Goal: Transaction & Acquisition: Purchase product/service

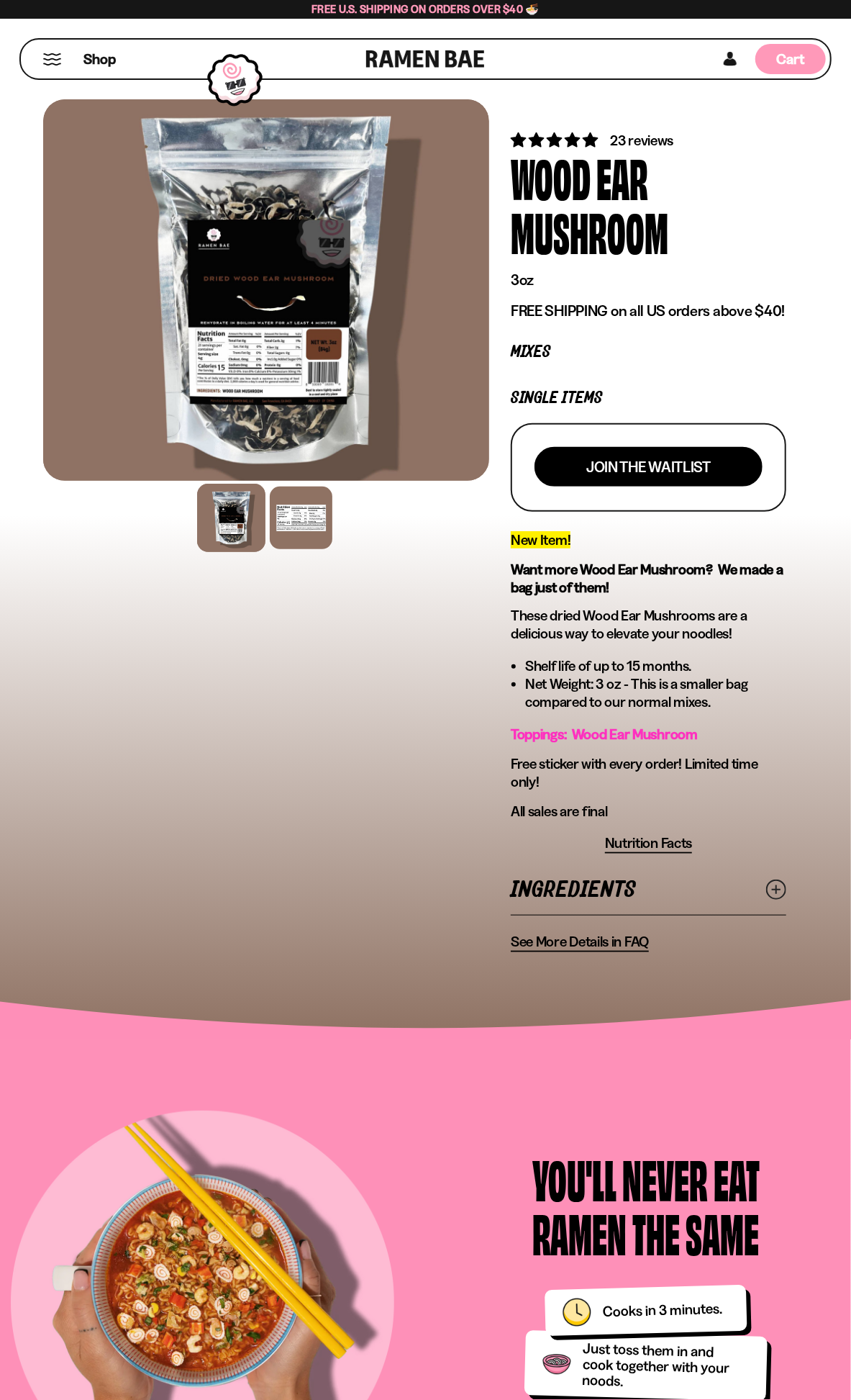
click at [772, 63] on div "Cart D0381C2F-513E-4F90-8A41-6F0A75DCBAAA" at bounding box center [791, 59] width 71 height 30
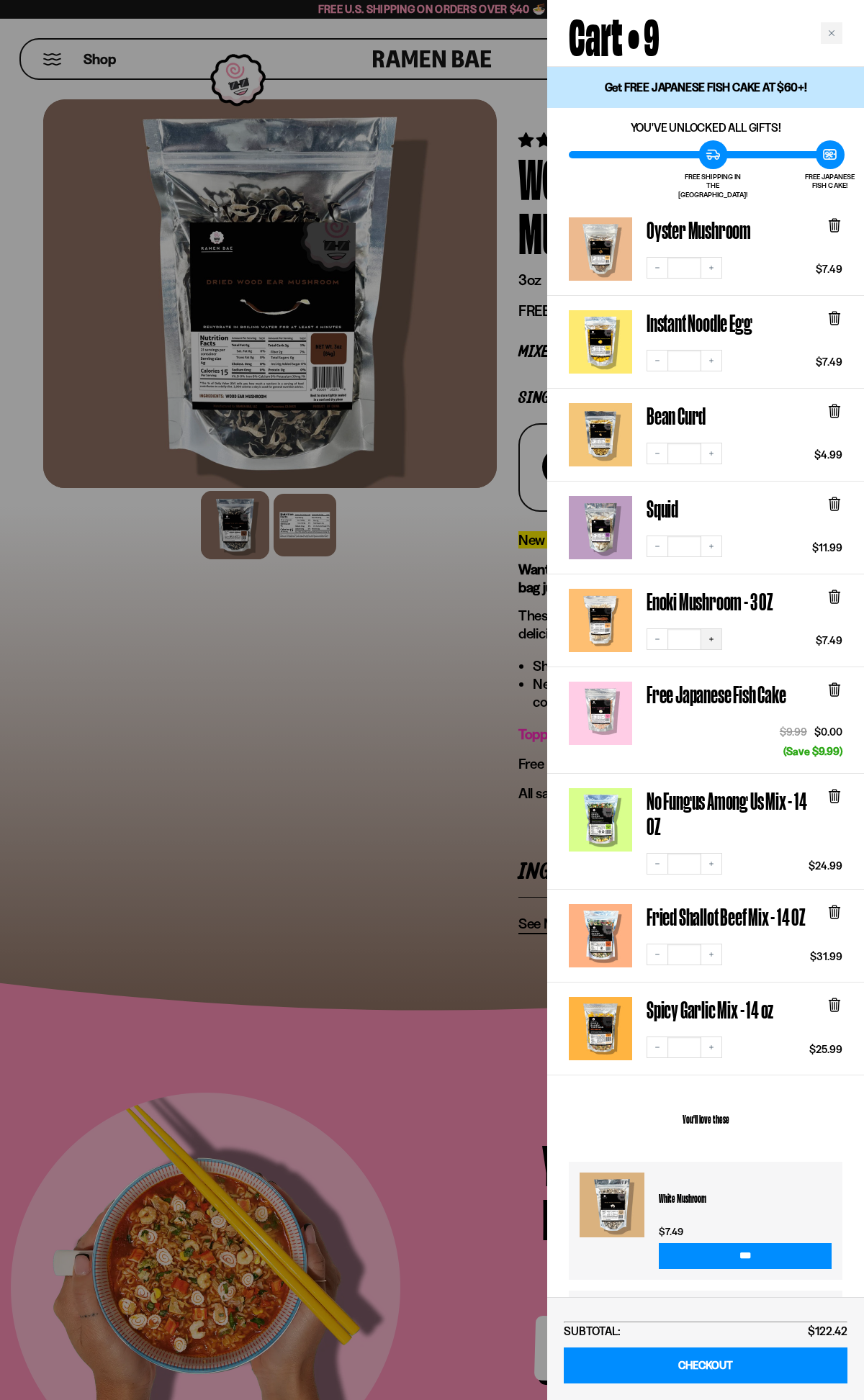
click at [719, 629] on button "Increase quantity" at bounding box center [711, 640] width 22 height 22
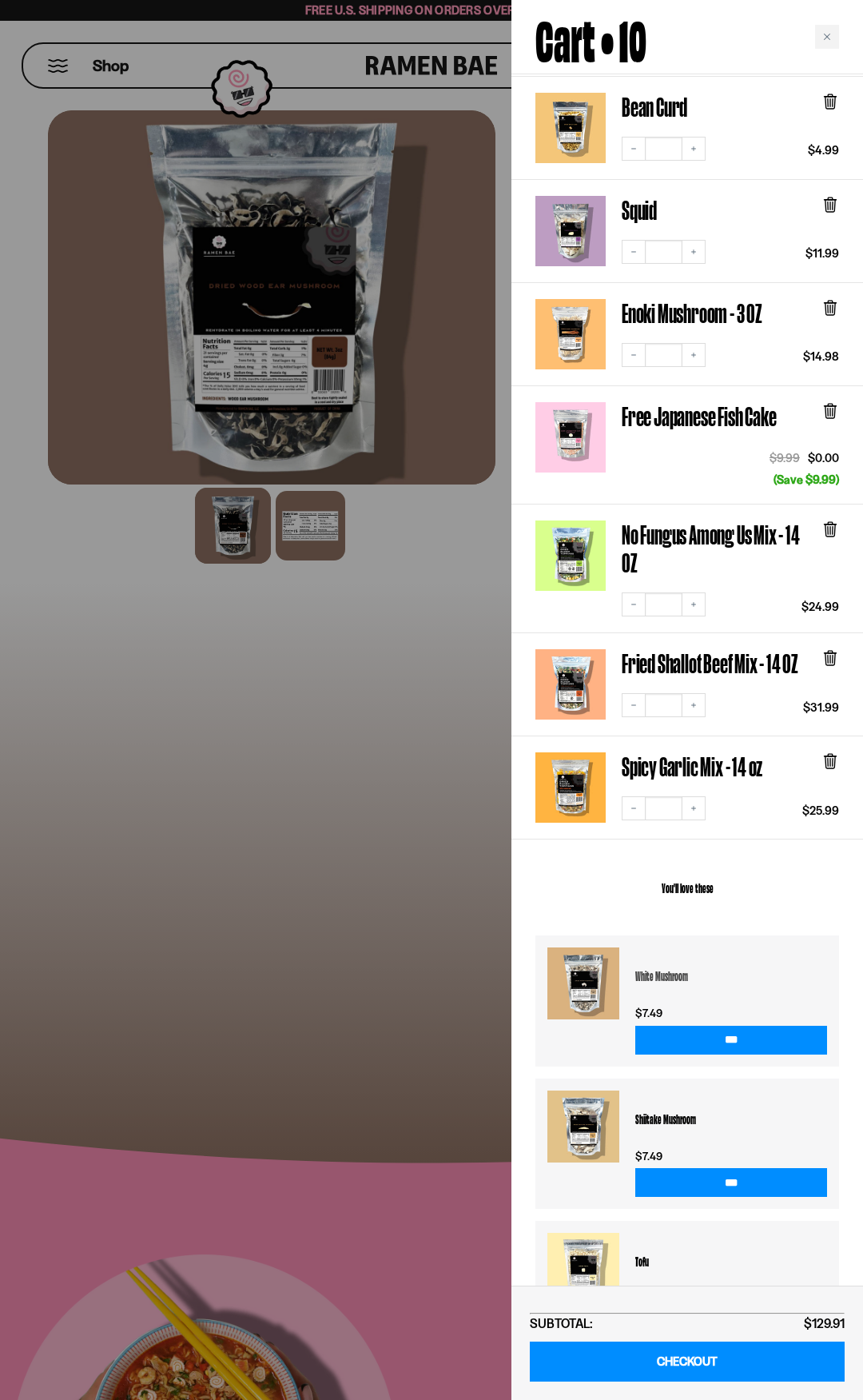
scroll to position [416, 0]
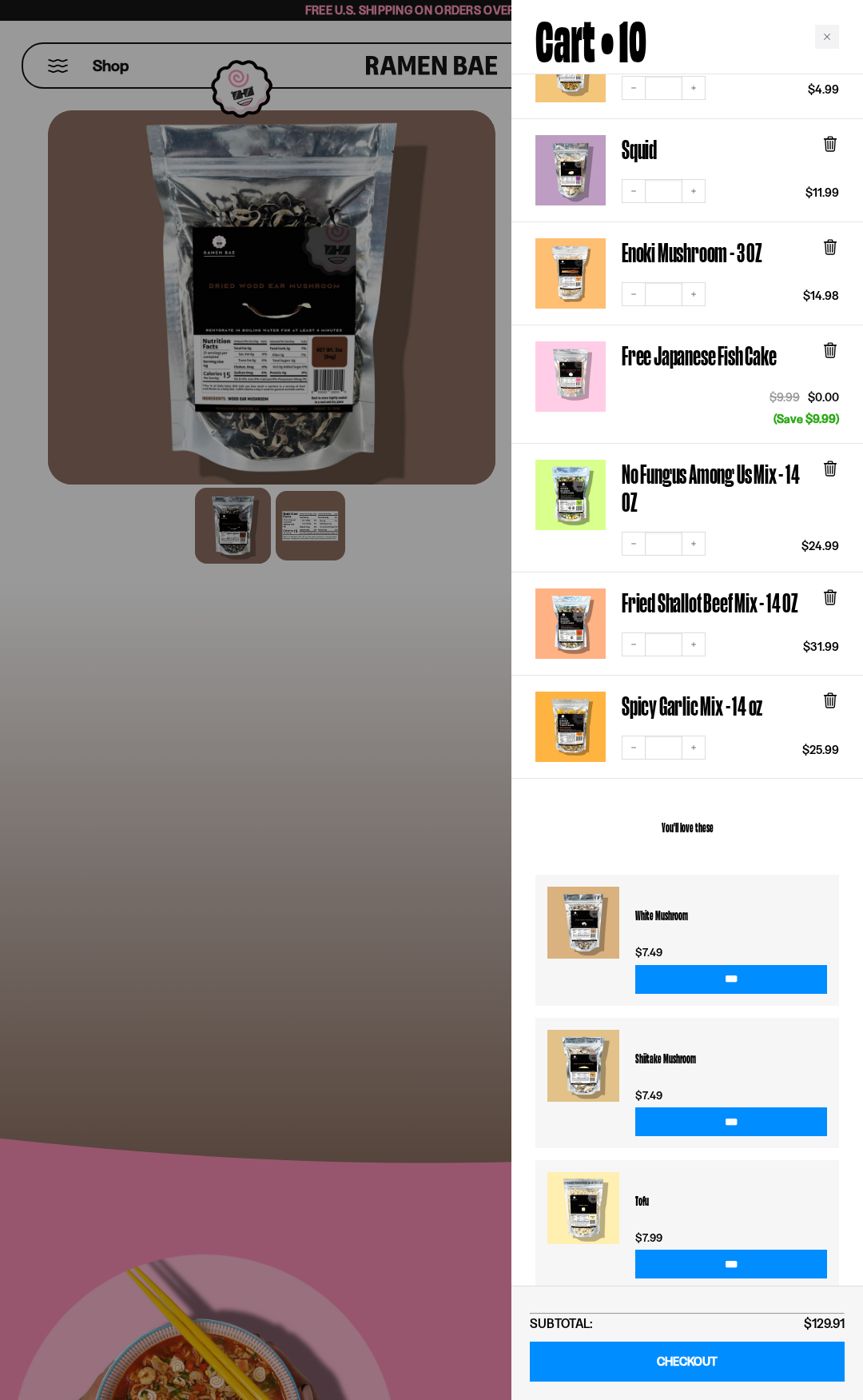
click at [840, 34] on div "Cart • 10" at bounding box center [688, 37] width 352 height 74
click at [834, 464] on icon at bounding box center [831, 469] width 9 height 12
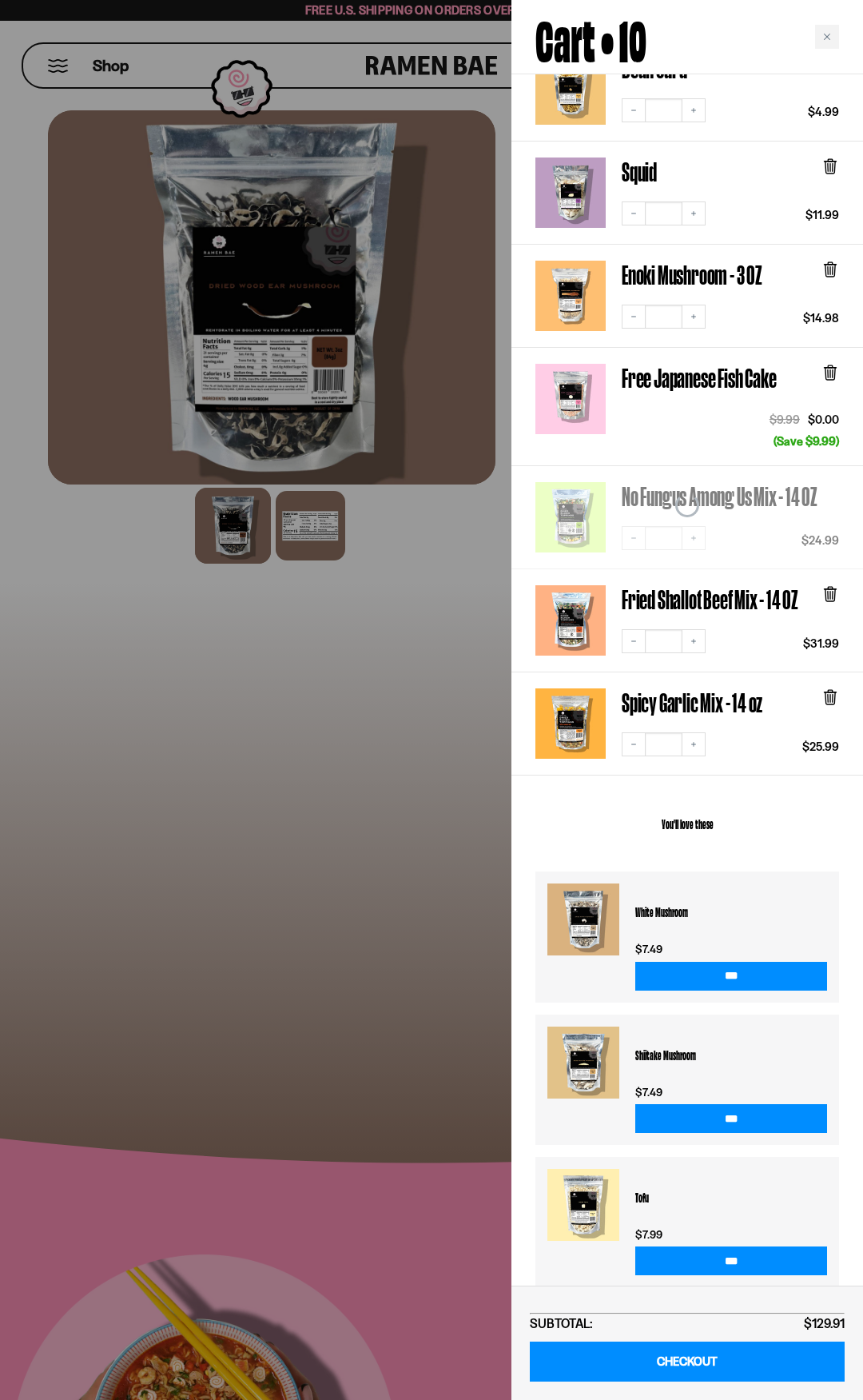
scroll to position [290, 0]
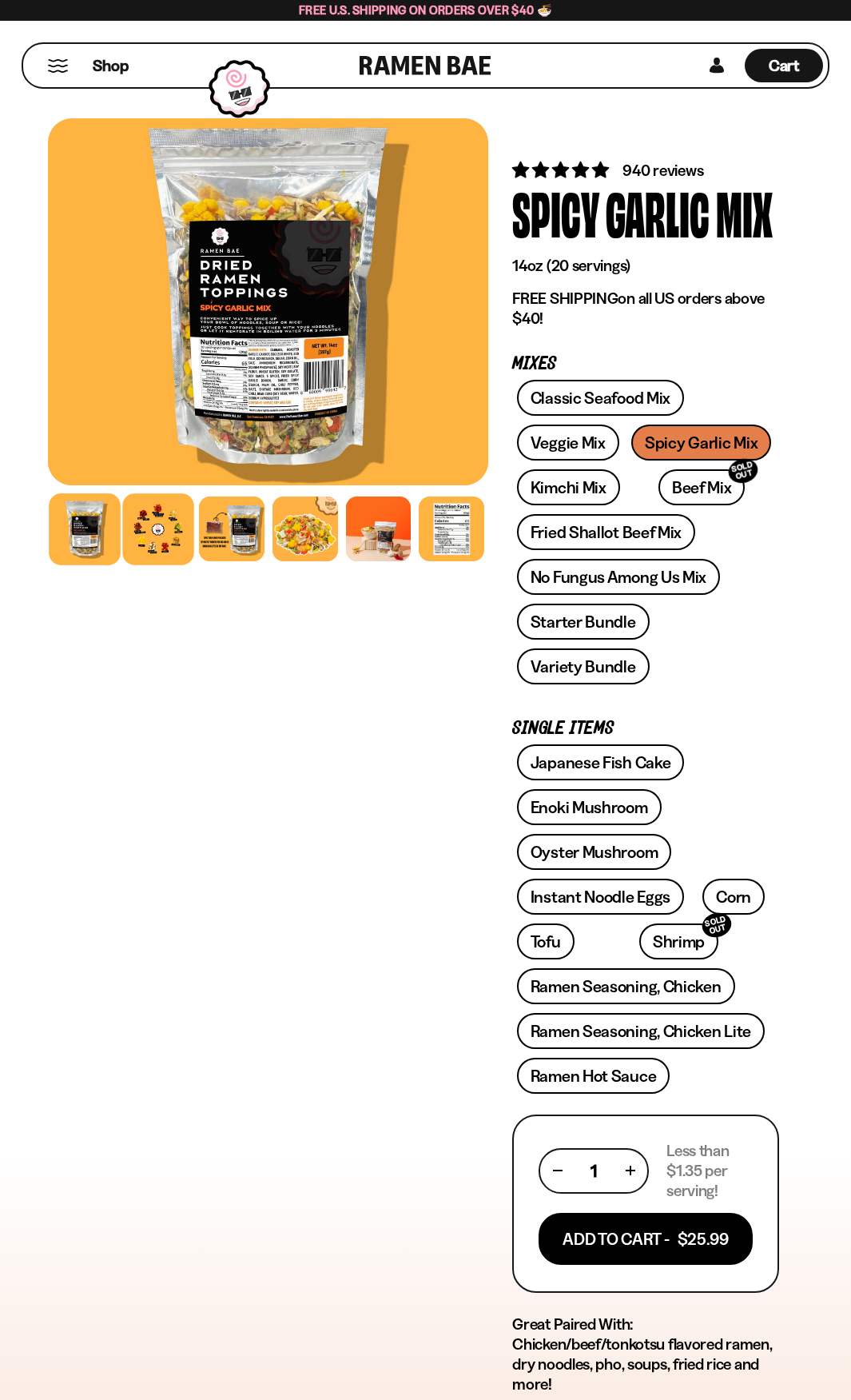
click at [181, 547] on div at bounding box center [157, 529] width 71 height 71
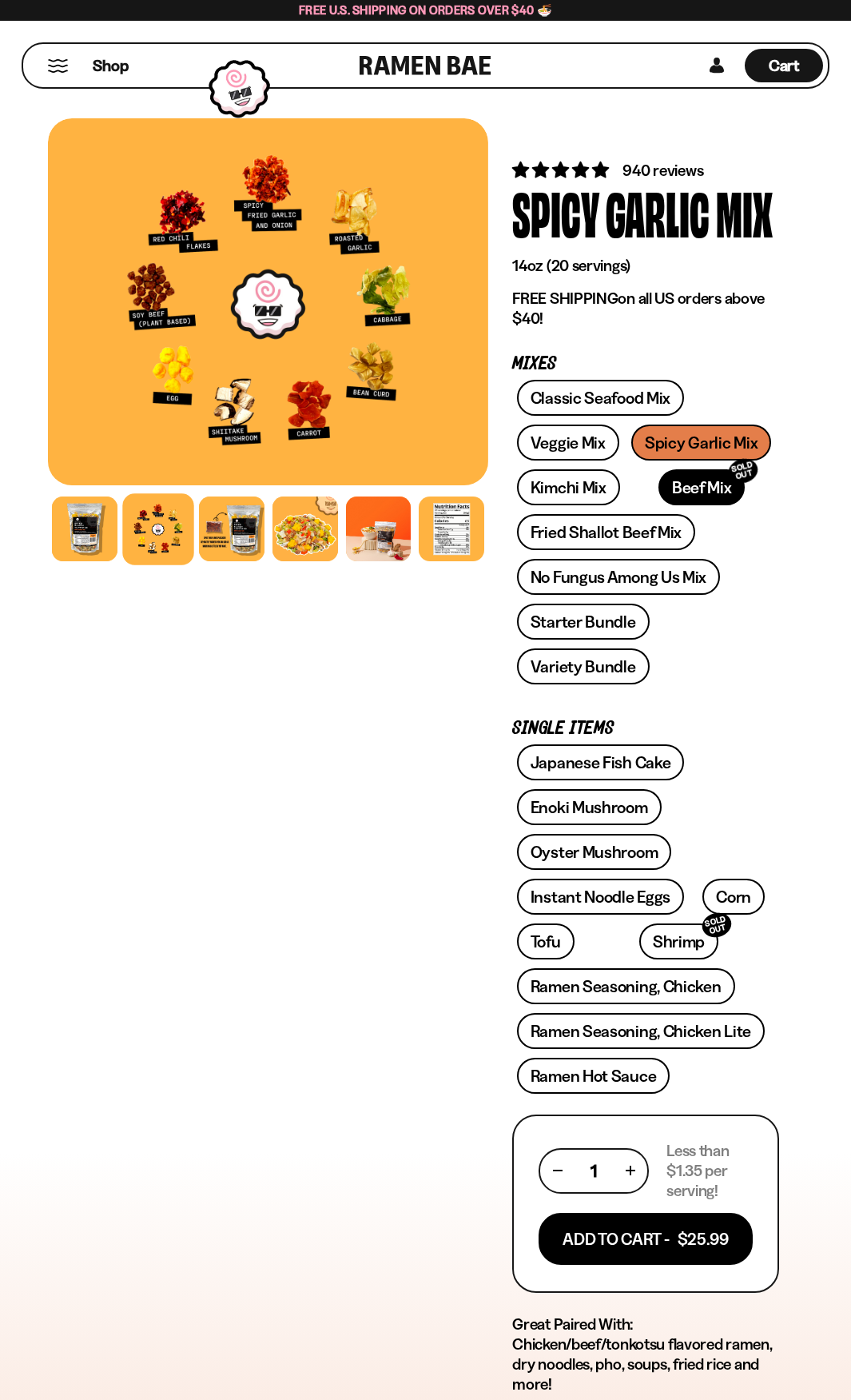
click at [662, 482] on link "Beef Mix SOLD OUT" at bounding box center [702, 487] width 87 height 36
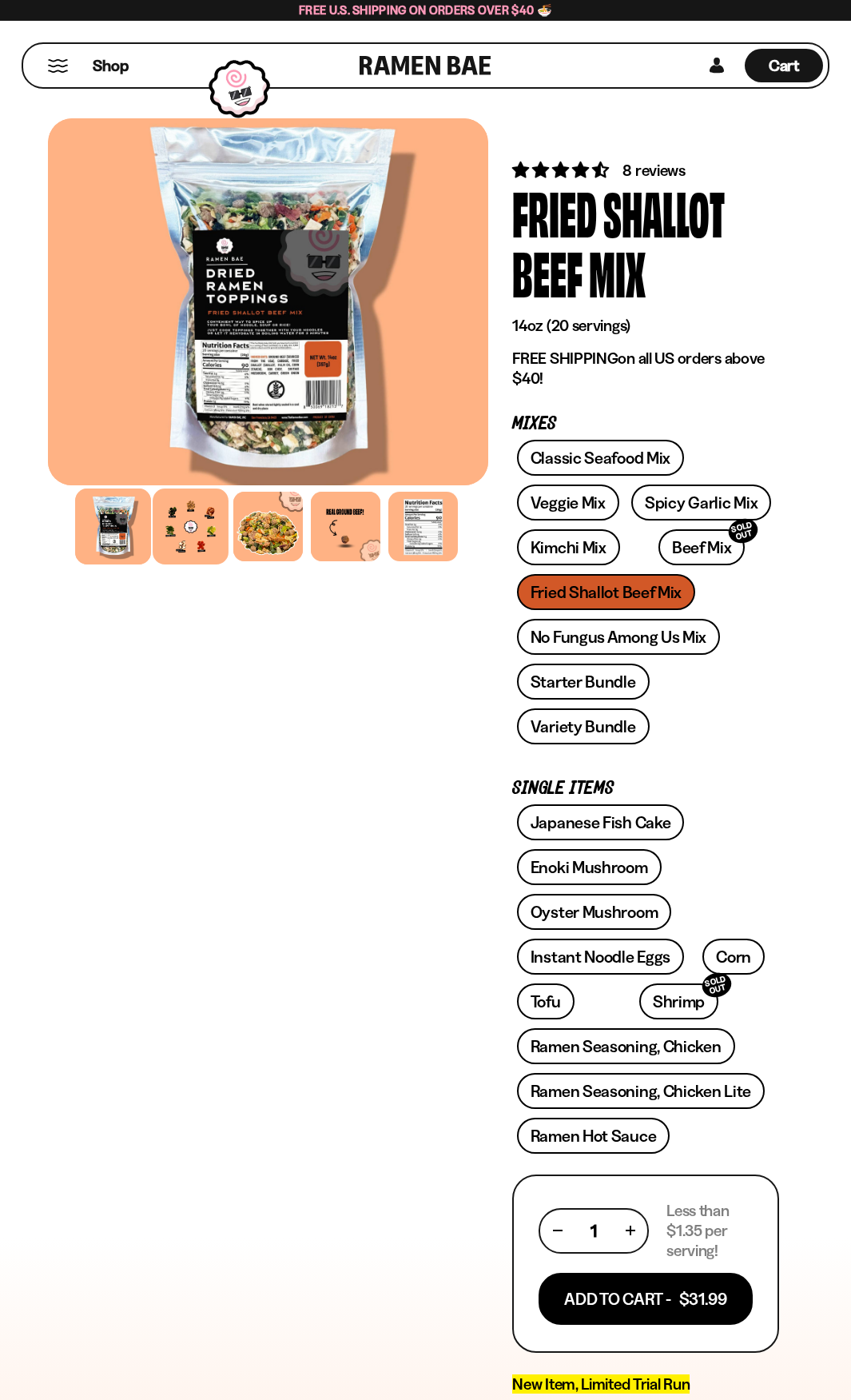
click at [188, 546] on div at bounding box center [191, 527] width 76 height 76
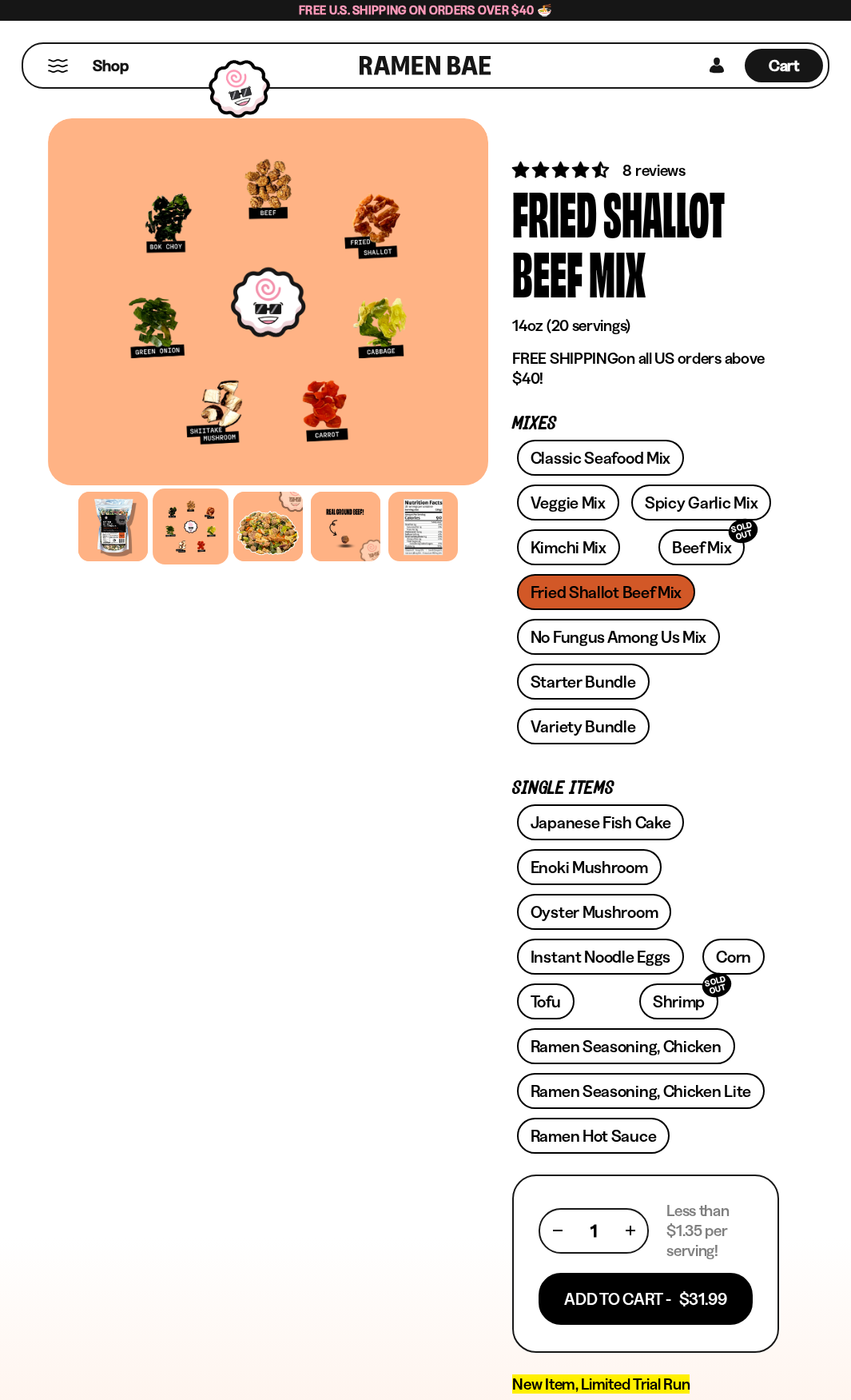
click at [345, 410] on div at bounding box center [269, 302] width 441 height 367
click at [611, 679] on link "Starter Bundle" at bounding box center [583, 681] width 132 height 36
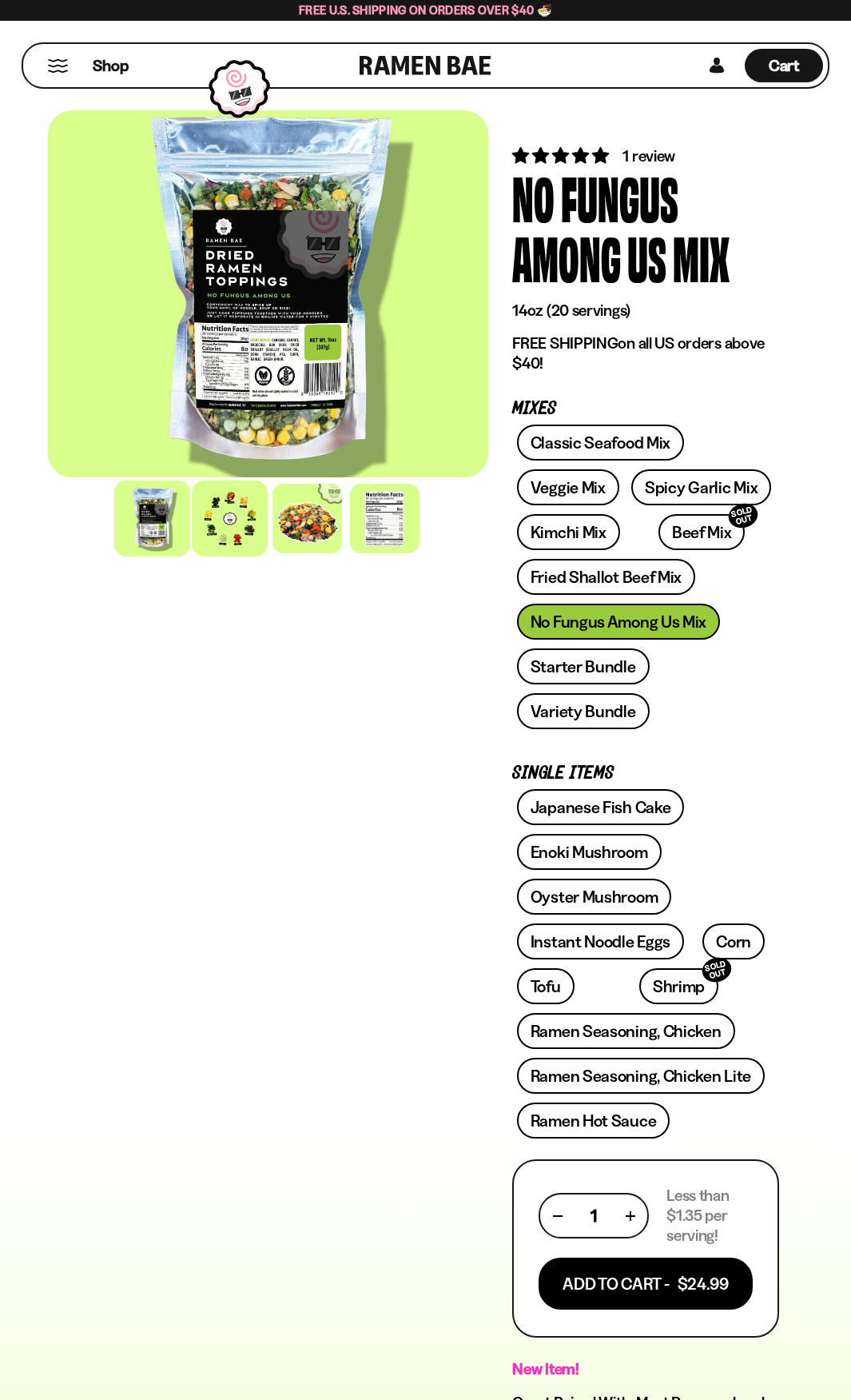
click at [244, 543] on div at bounding box center [230, 519] width 76 height 76
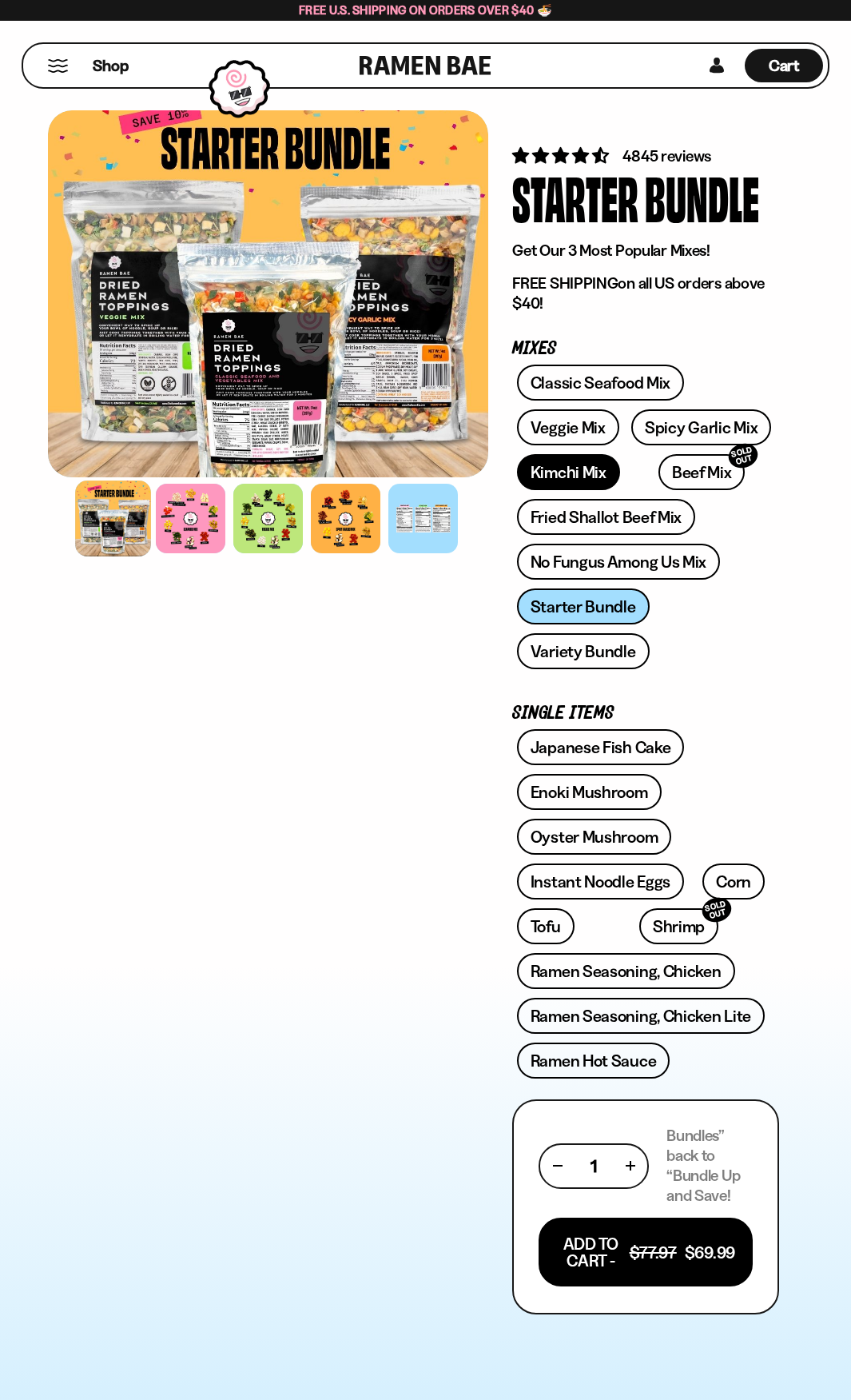
click at [577, 477] on link "Kimchi Mix" at bounding box center [569, 471] width 103 height 36
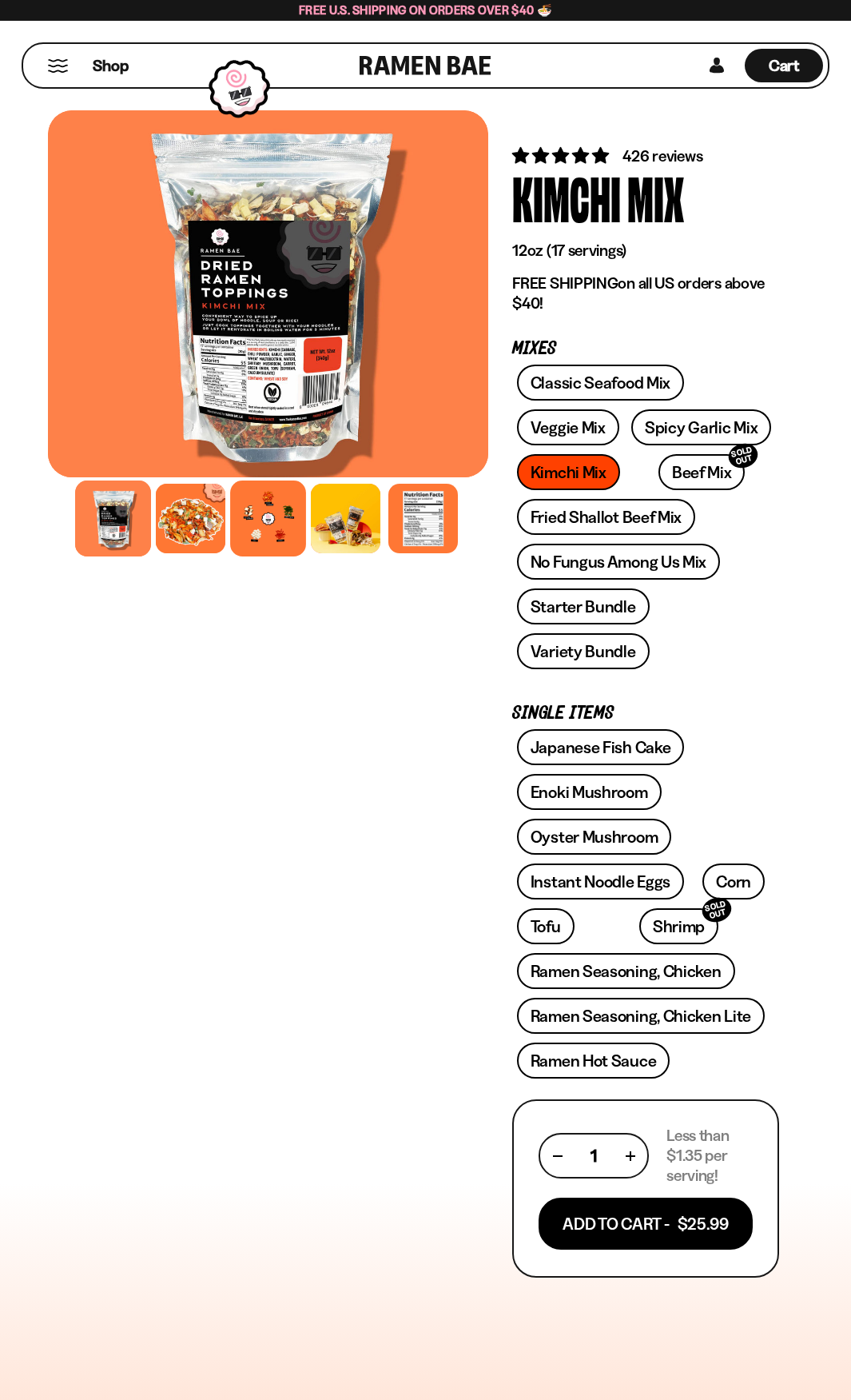
click at [257, 525] on div at bounding box center [269, 519] width 76 height 76
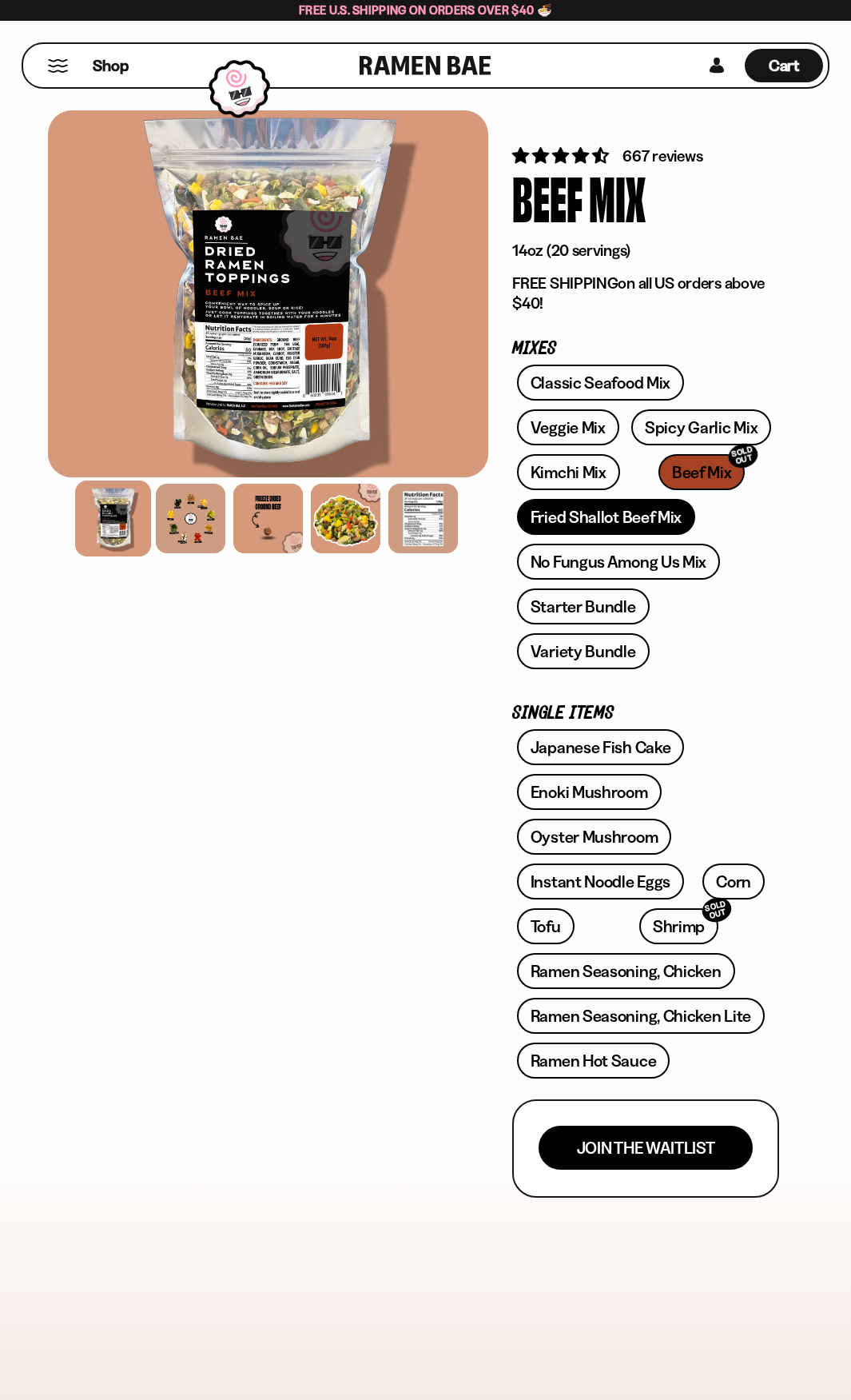
click at [631, 528] on link "Fried Shallot Beef Mix" at bounding box center [607, 517] width 179 height 36
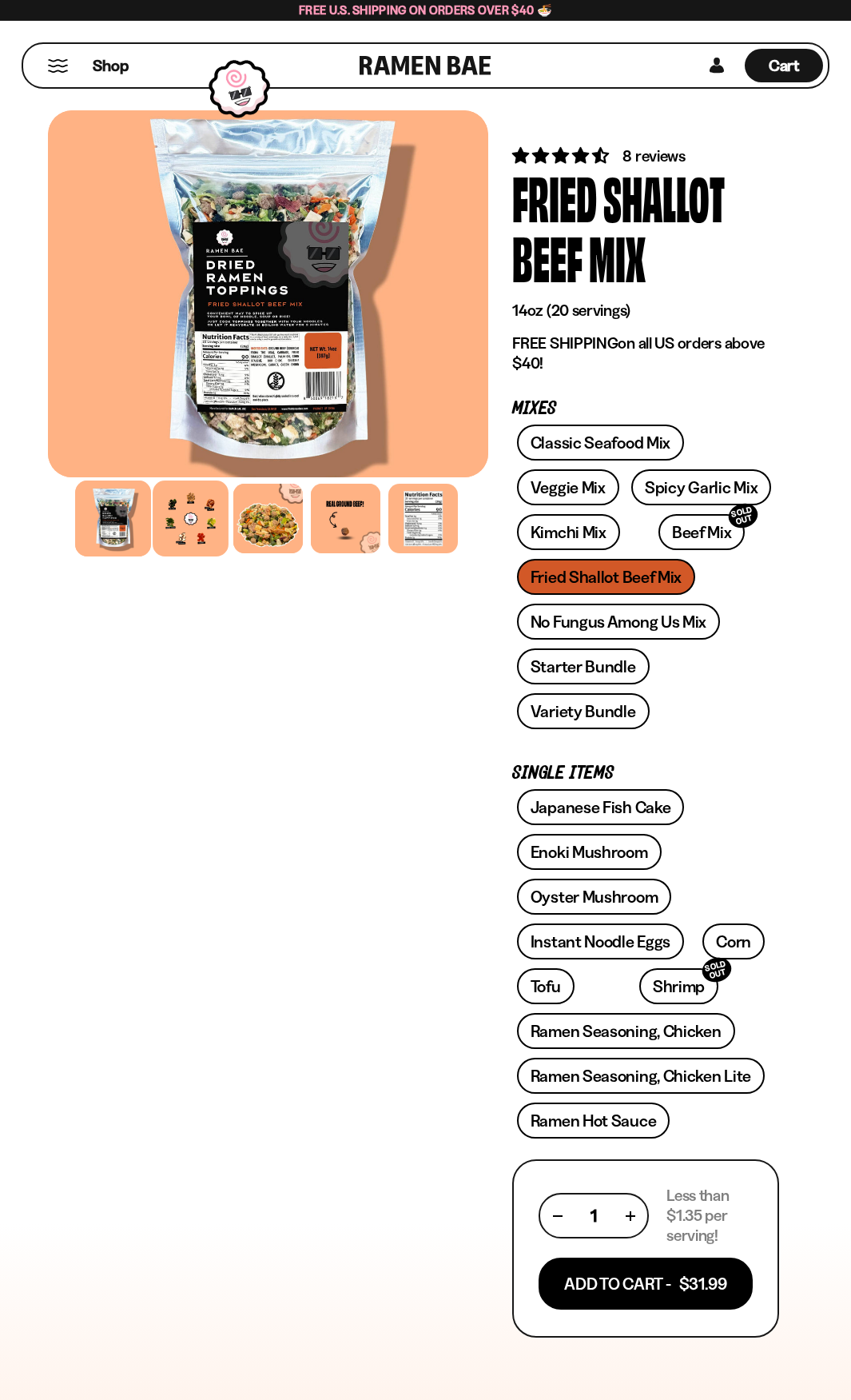
click at [205, 531] on div at bounding box center [191, 519] width 76 height 76
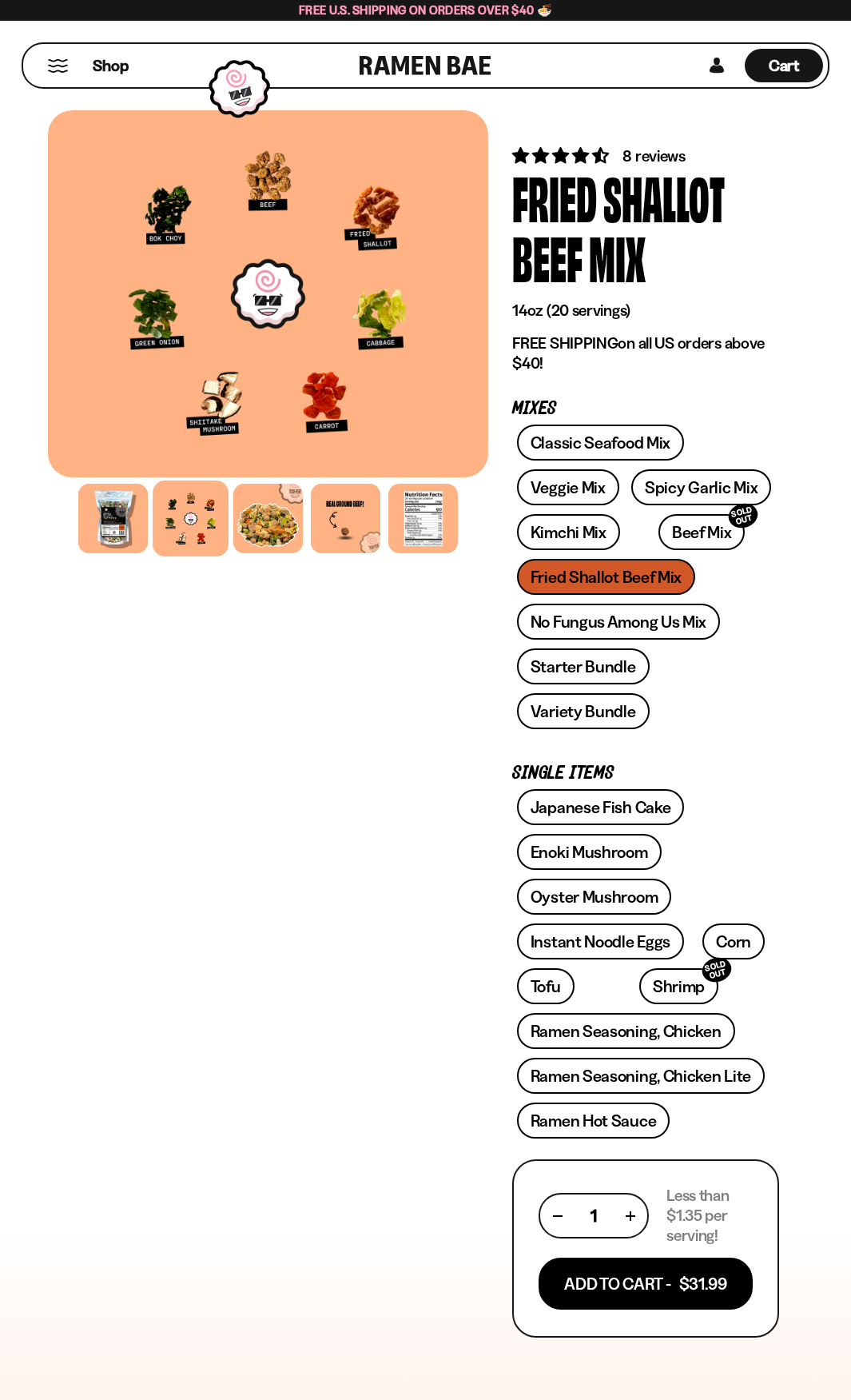
click at [378, 753] on div "FADCB6FD-DFAB-4417-9F21-029242090B77 FADCB6FD-DFAB-4417-9F21-029242090B77" at bounding box center [269, 1231] width 441 height 2255
click at [634, 450] on link "Classic Seafood Mix" at bounding box center [601, 442] width 167 height 36
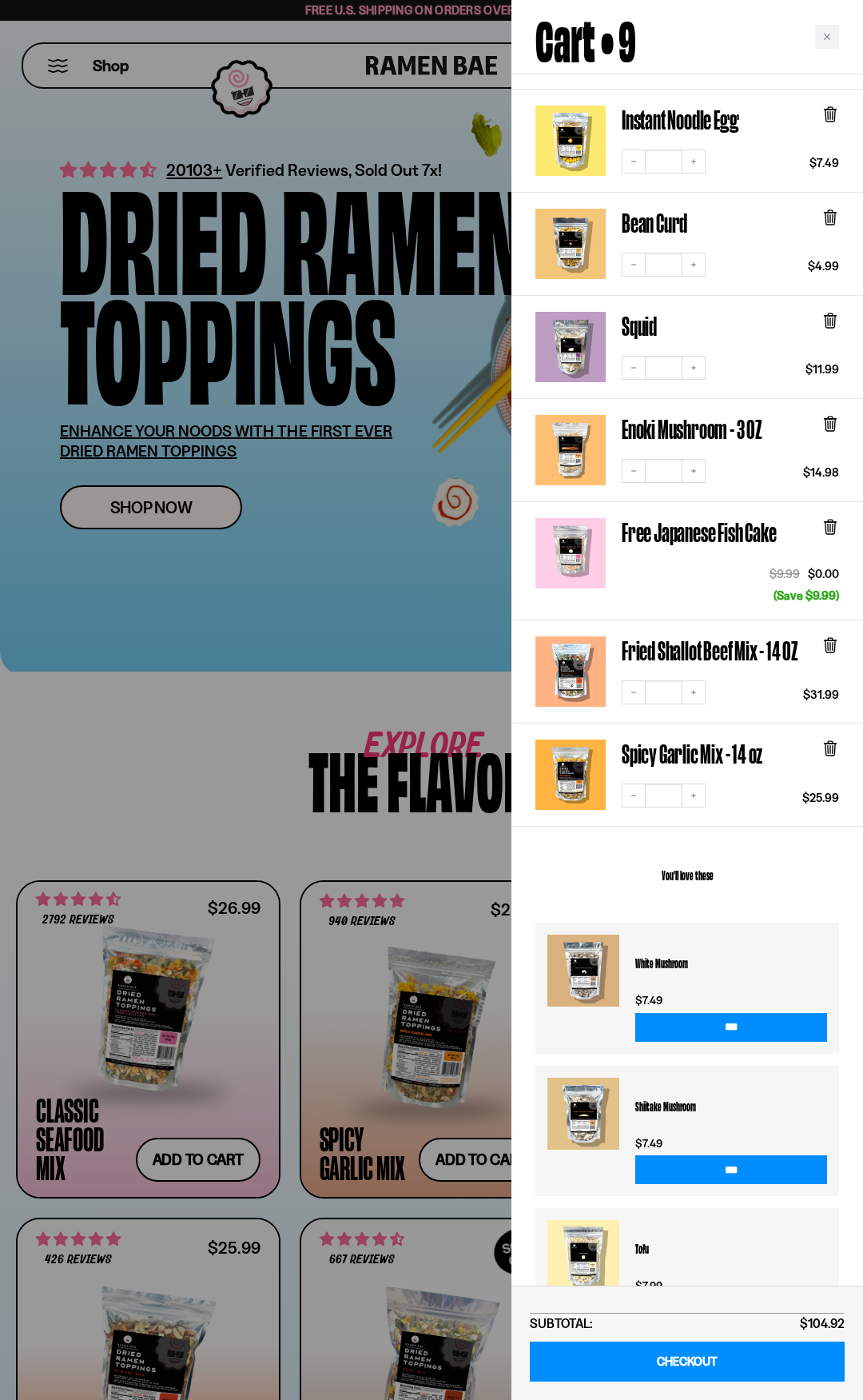
scroll to position [240, 0]
click at [739, 746] on link "Spicy Garlic Mix - 14 oz" at bounding box center [693, 753] width 141 height 28
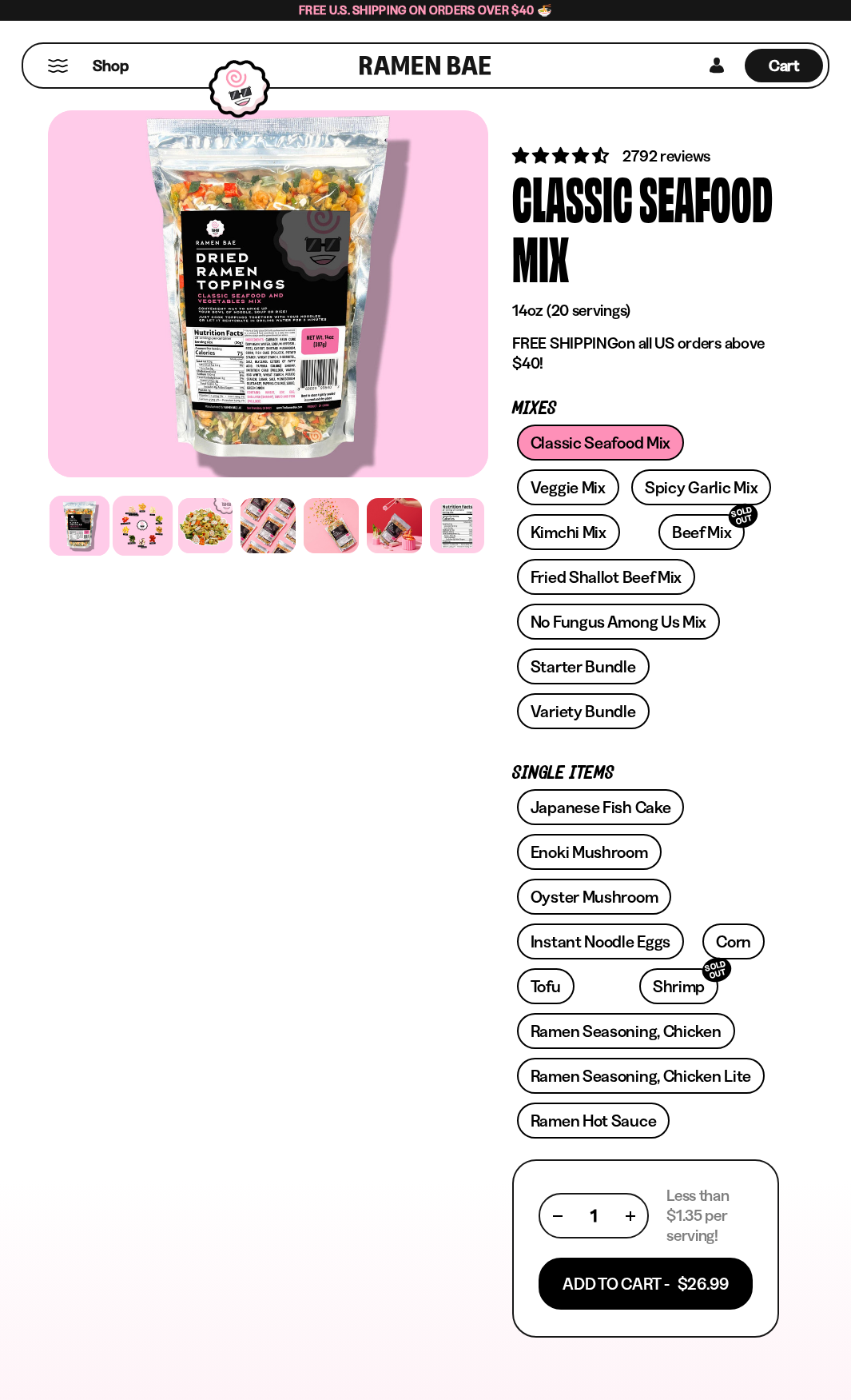
click at [149, 543] on div at bounding box center [143, 525] width 60 height 60
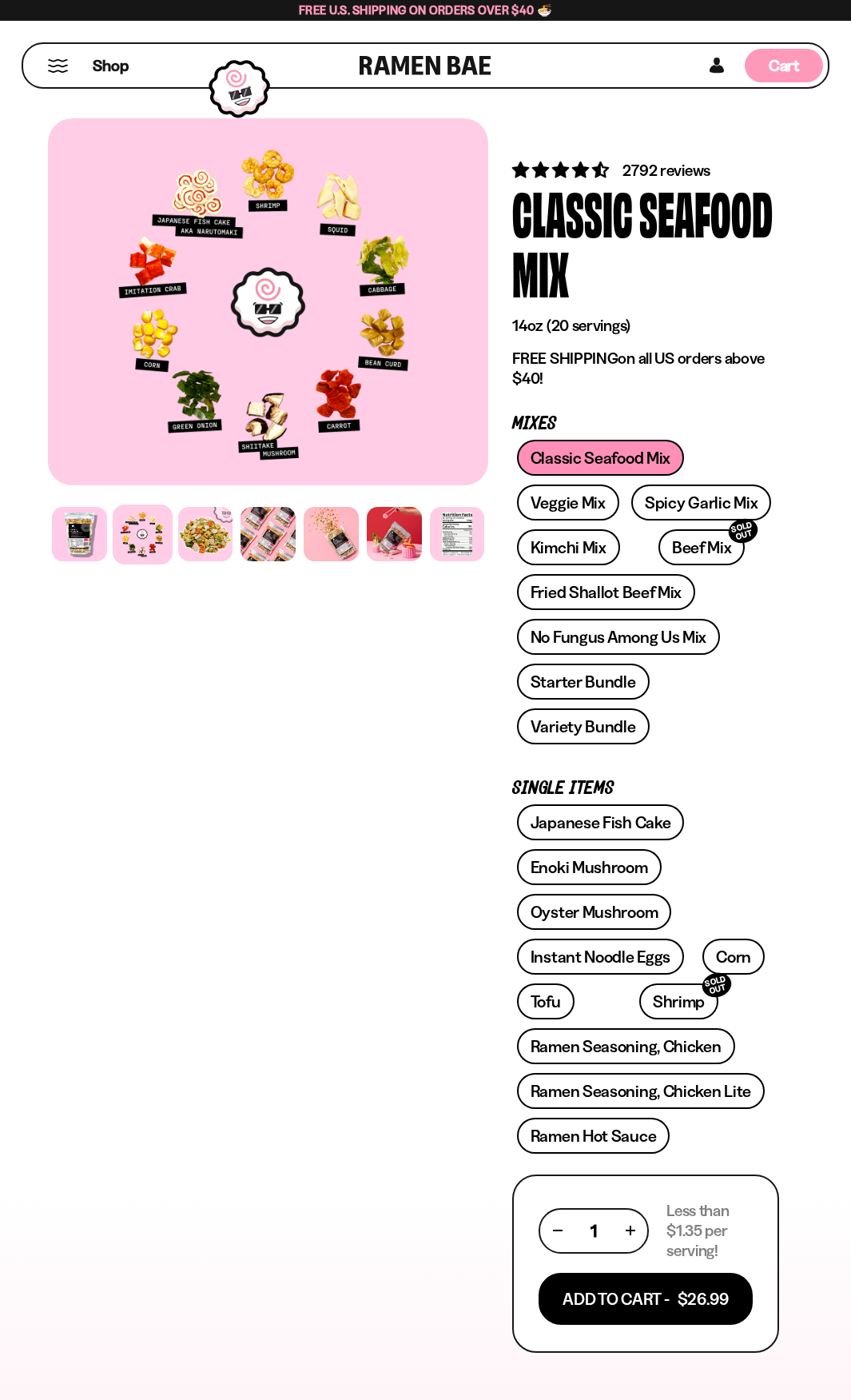
click at [822, 51] on link "Cart D0381C2F-513E-4F90-8A41-6F0A75DCBAAA" at bounding box center [784, 65] width 79 height 44
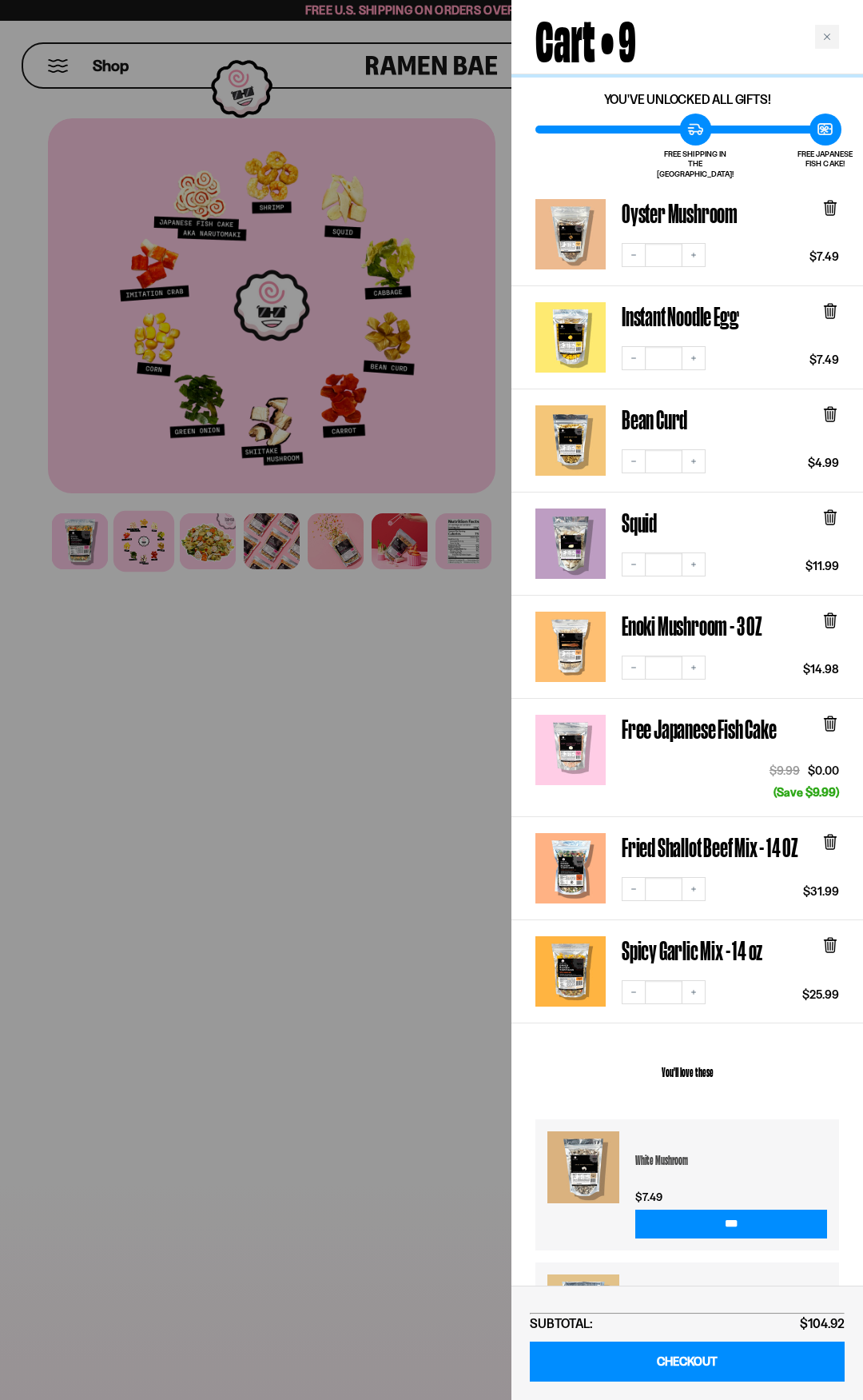
scroll to position [80, 0]
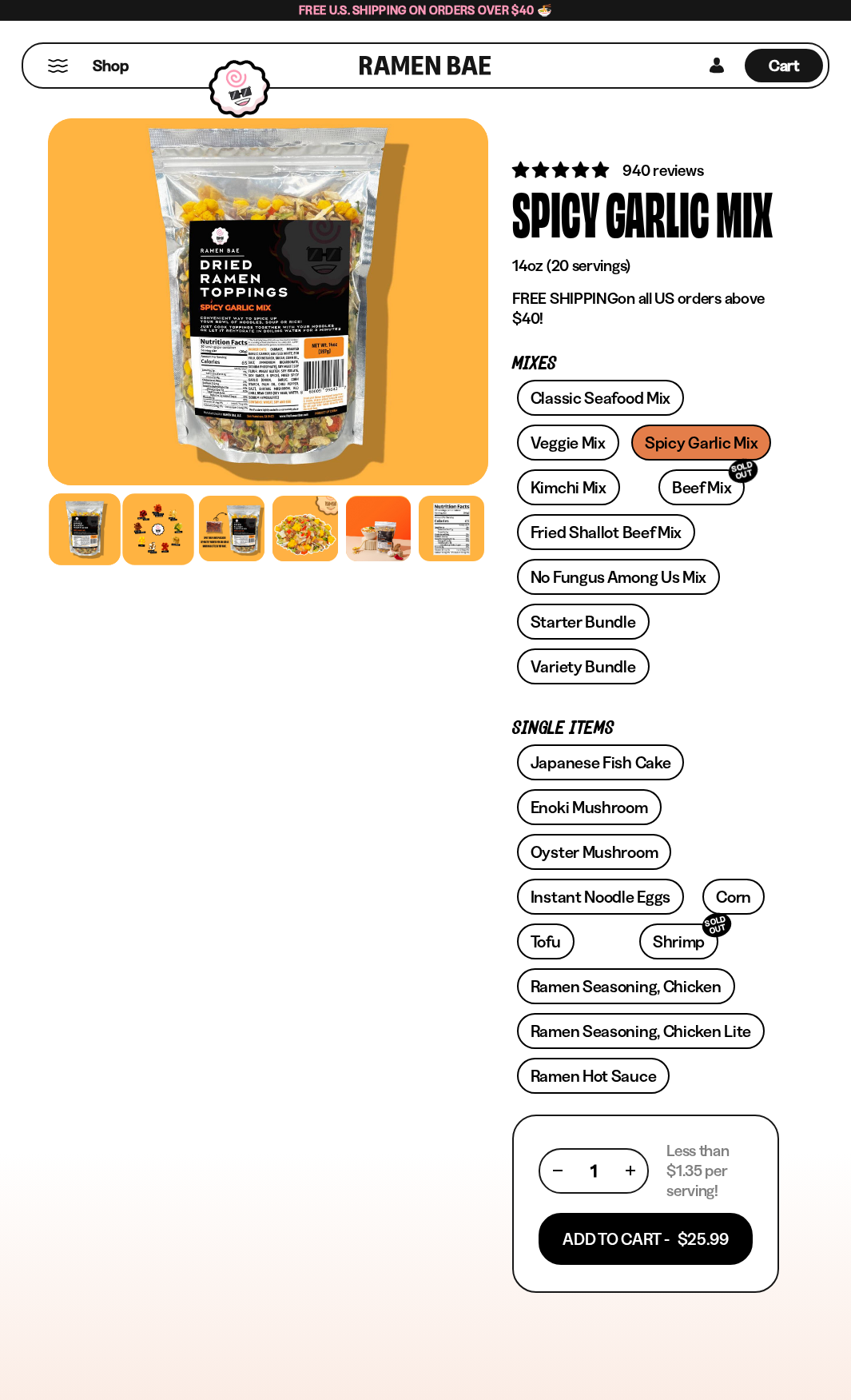
click at [156, 530] on div at bounding box center [157, 529] width 71 height 71
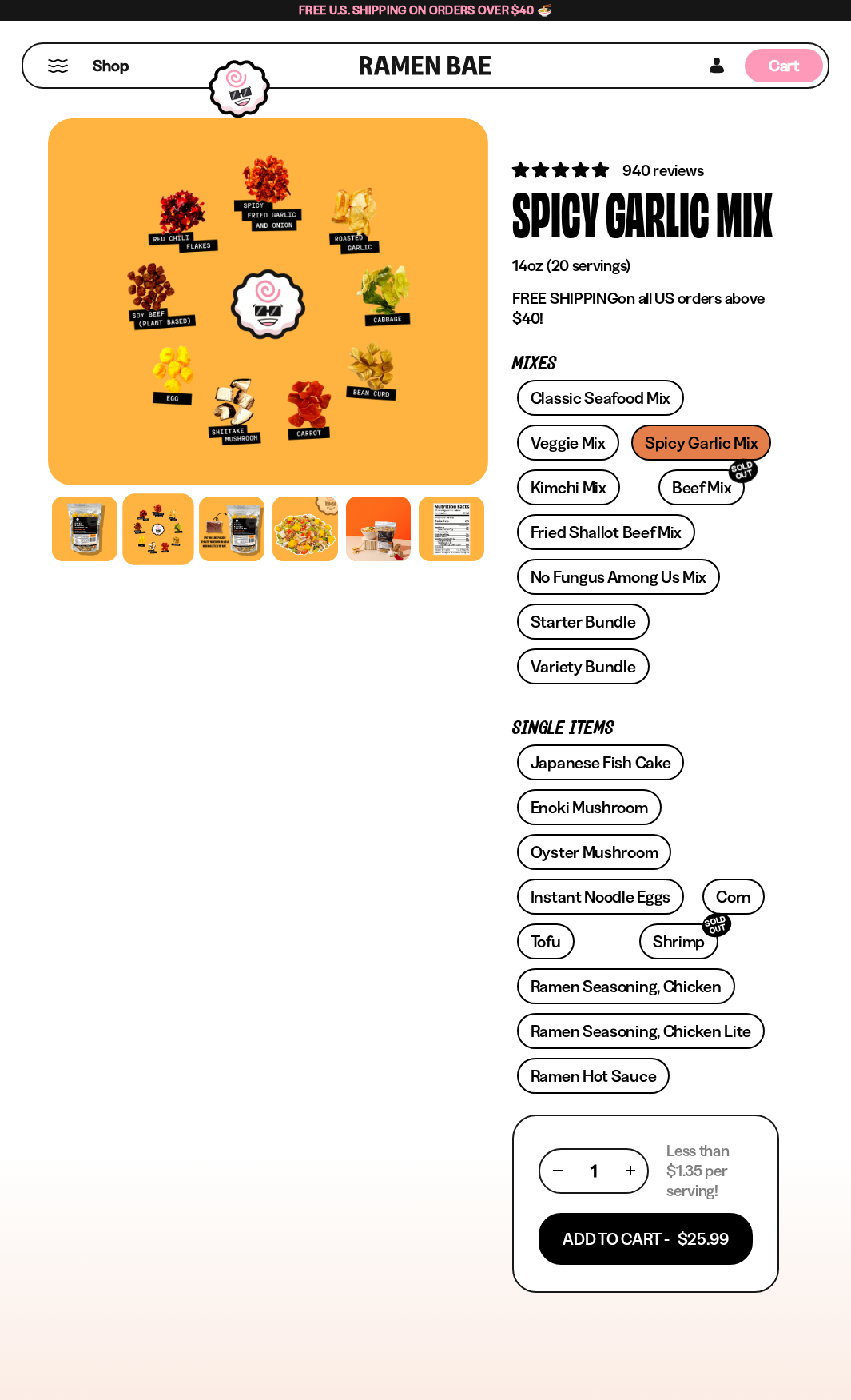
click at [784, 73] on span "Cart" at bounding box center [785, 65] width 31 height 19
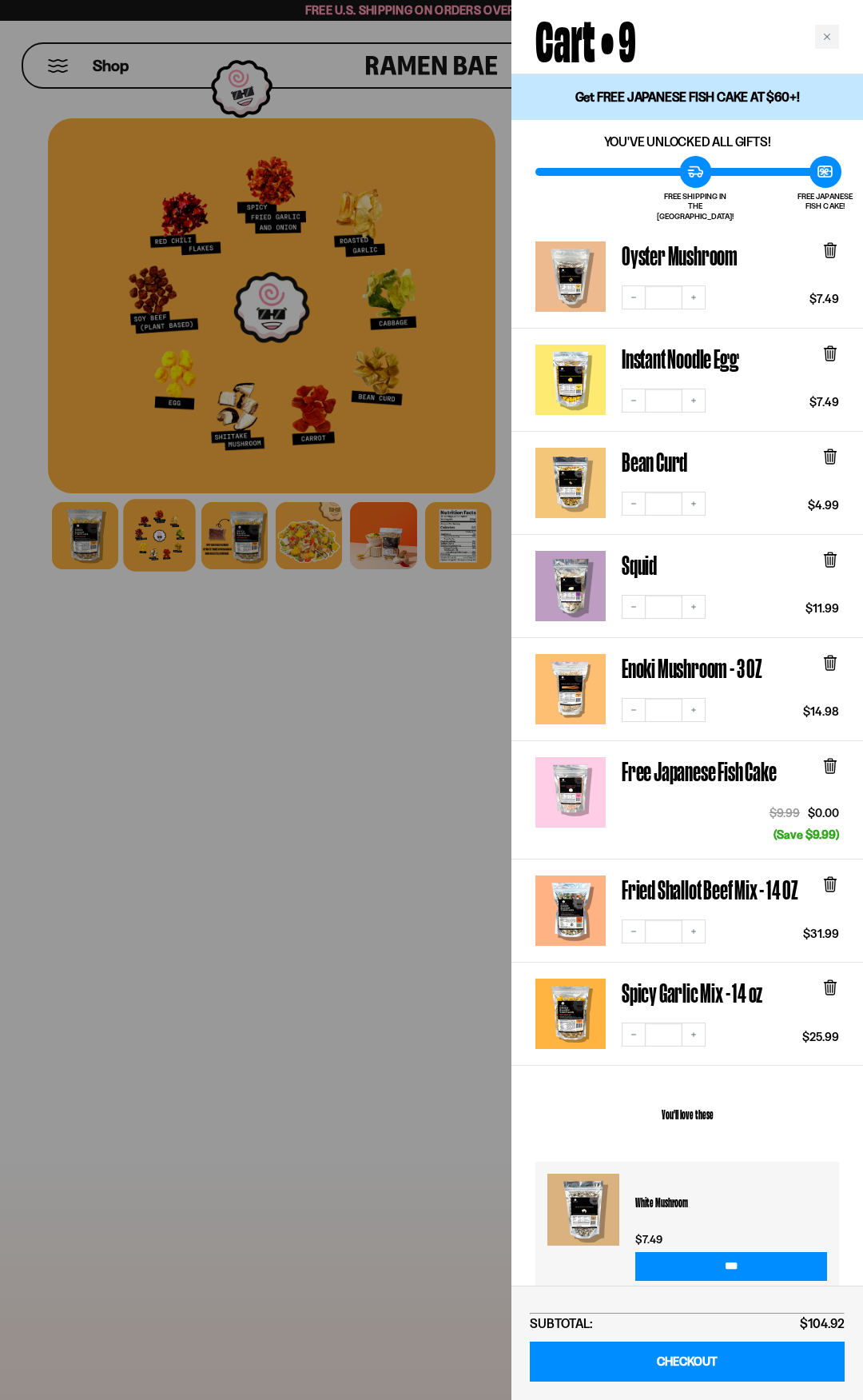
click at [434, 624] on div at bounding box center [432, 700] width 863 height 1400
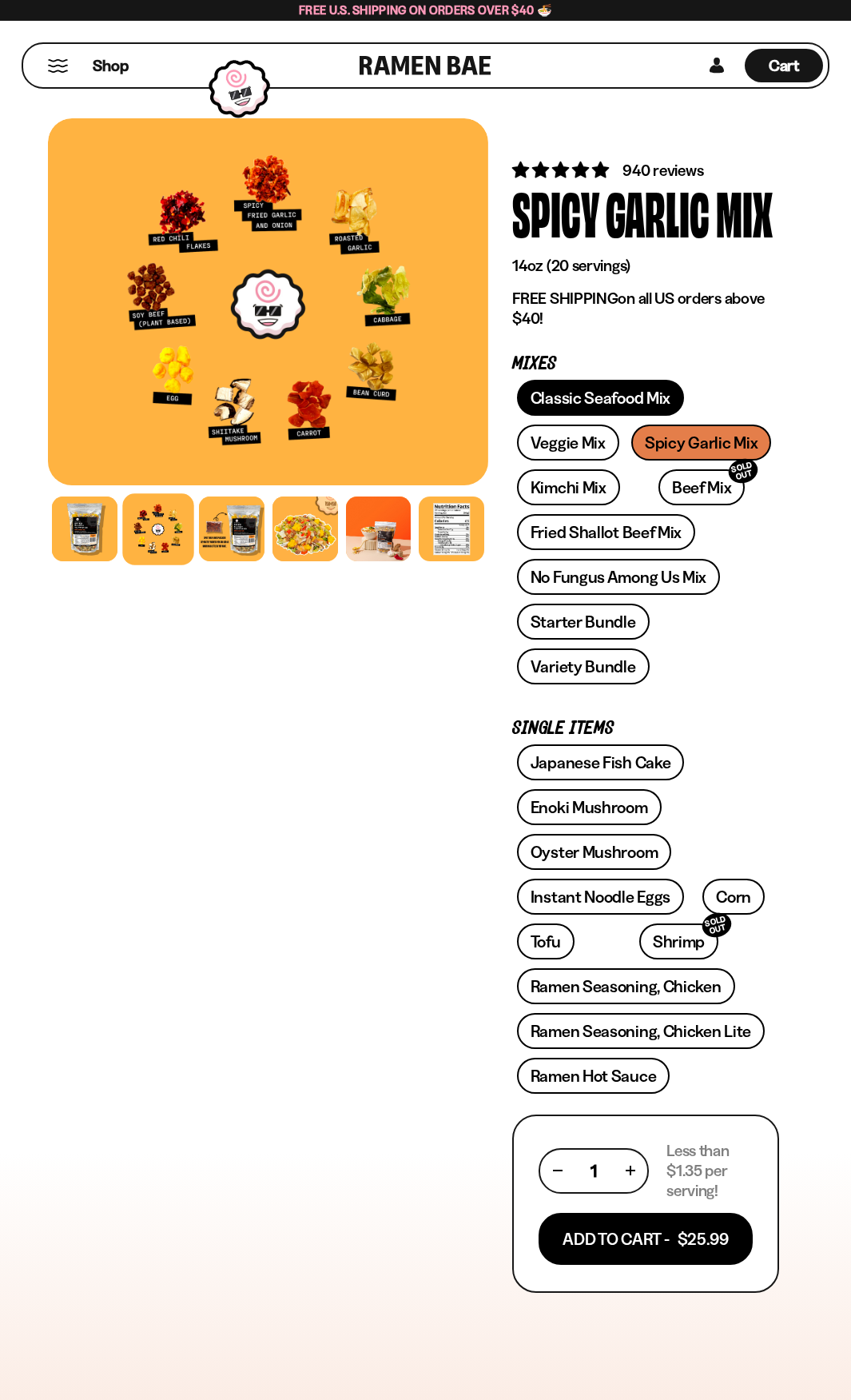
click at [644, 396] on link "Classic Seafood Mix" at bounding box center [601, 397] width 167 height 36
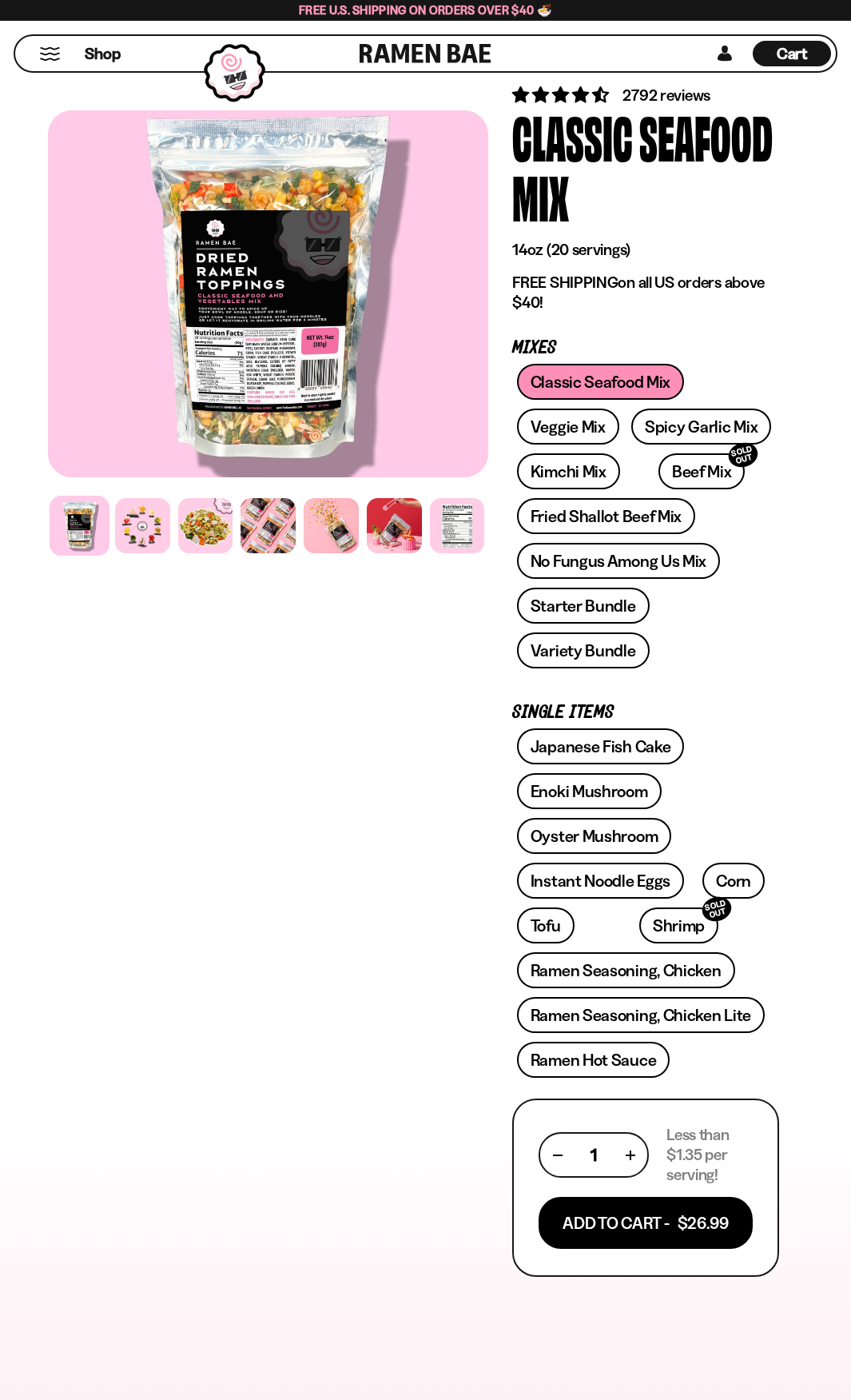
scroll to position [240, 0]
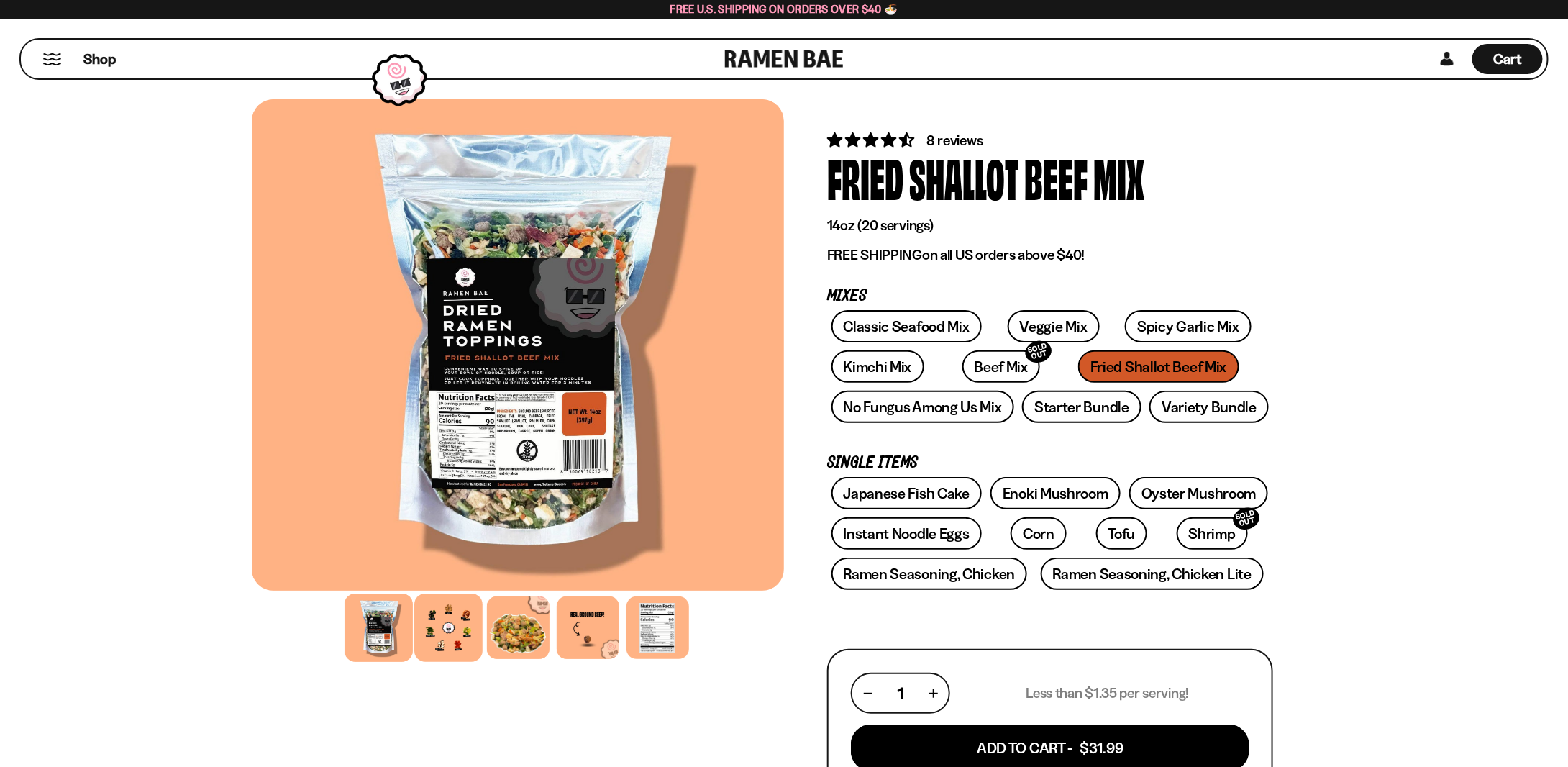
click at [452, 649] on div at bounding box center [448, 628] width 68 height 68
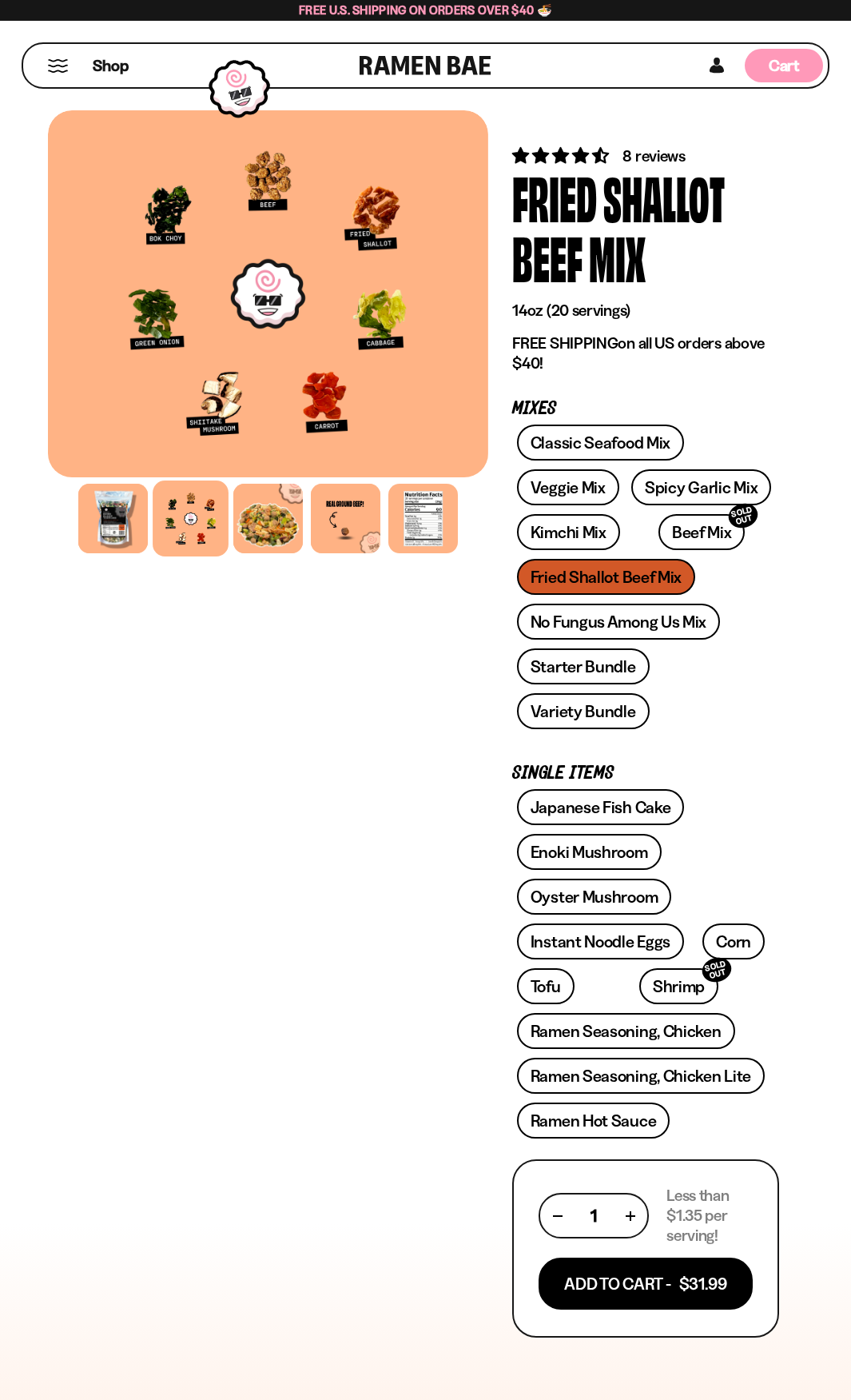
click at [807, 68] on div "Cart D0381C2F-513E-4F90-8A41-6F0A75DCBAAA" at bounding box center [784, 66] width 79 height 33
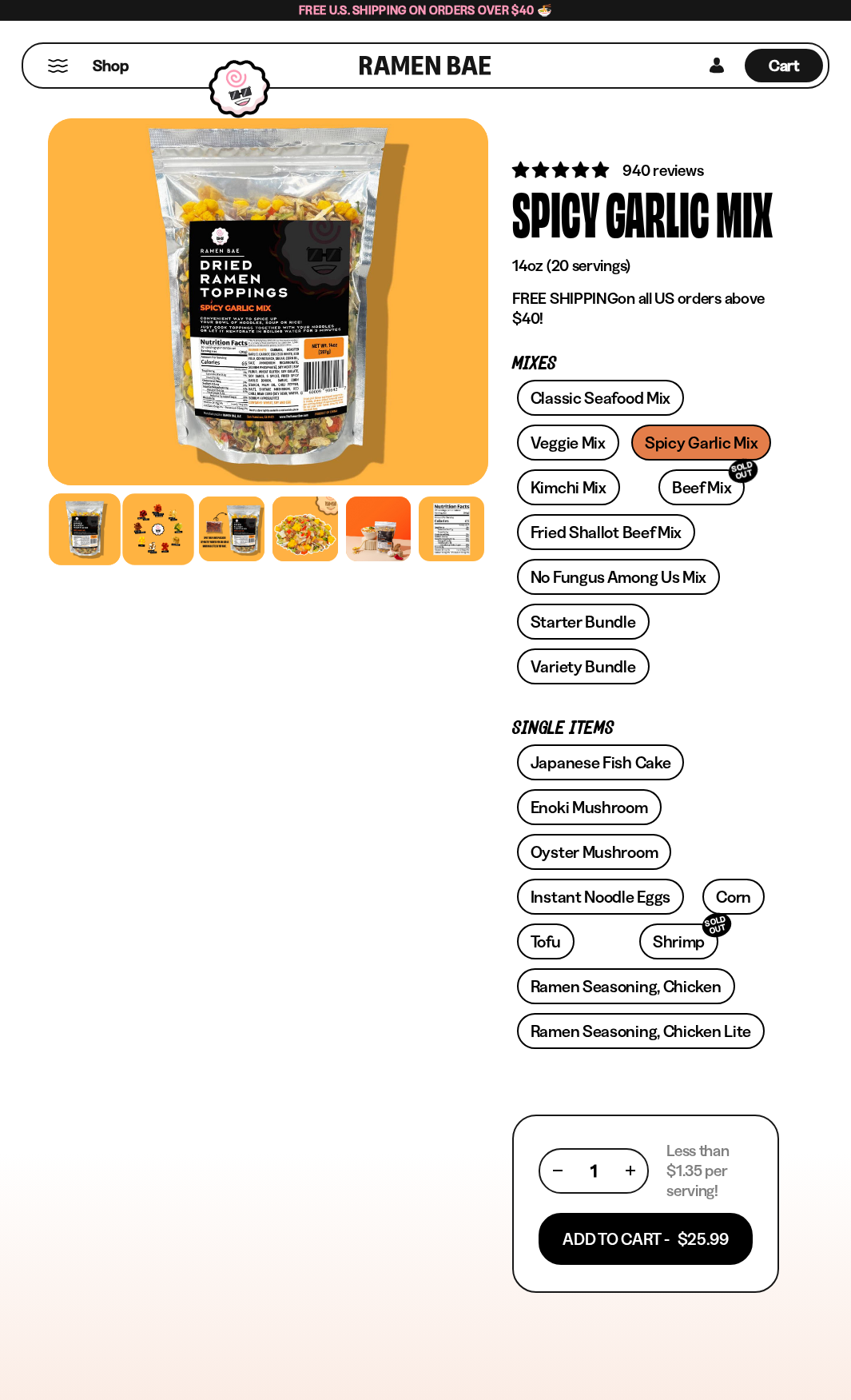
click at [150, 541] on div at bounding box center [157, 529] width 71 height 71
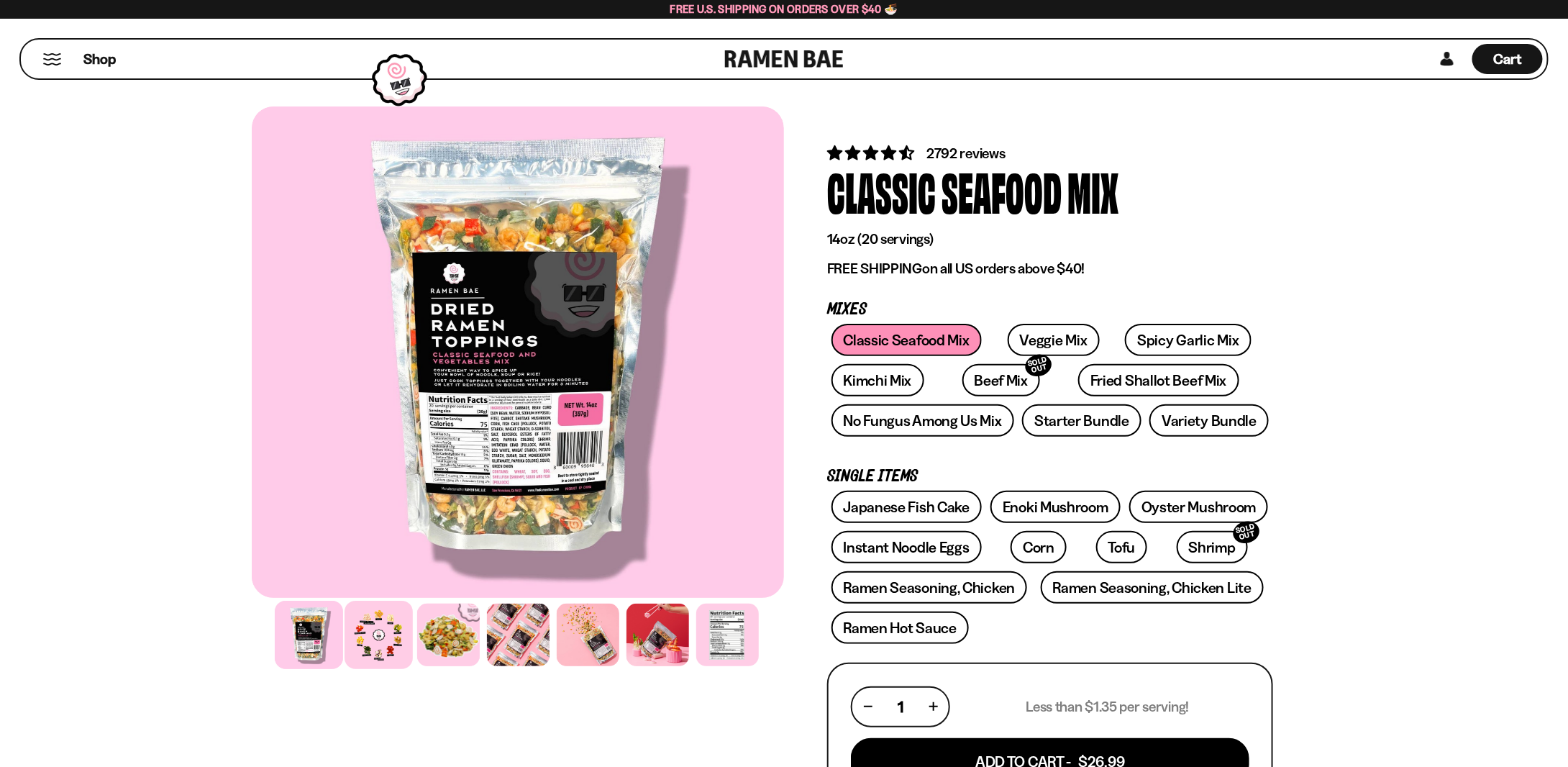
click at [387, 654] on div at bounding box center [379, 635] width 68 height 68
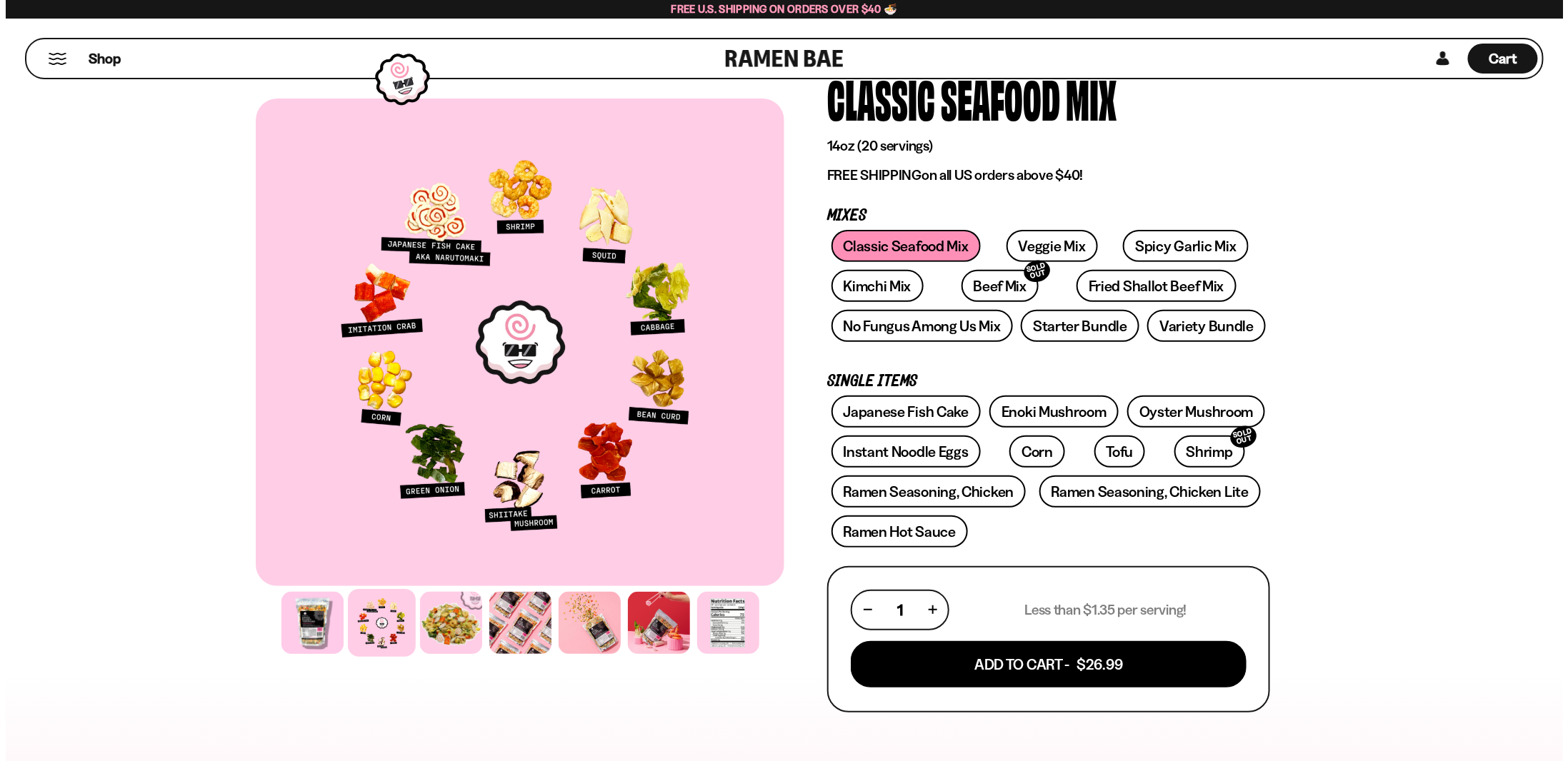
scroll to position [285, 0]
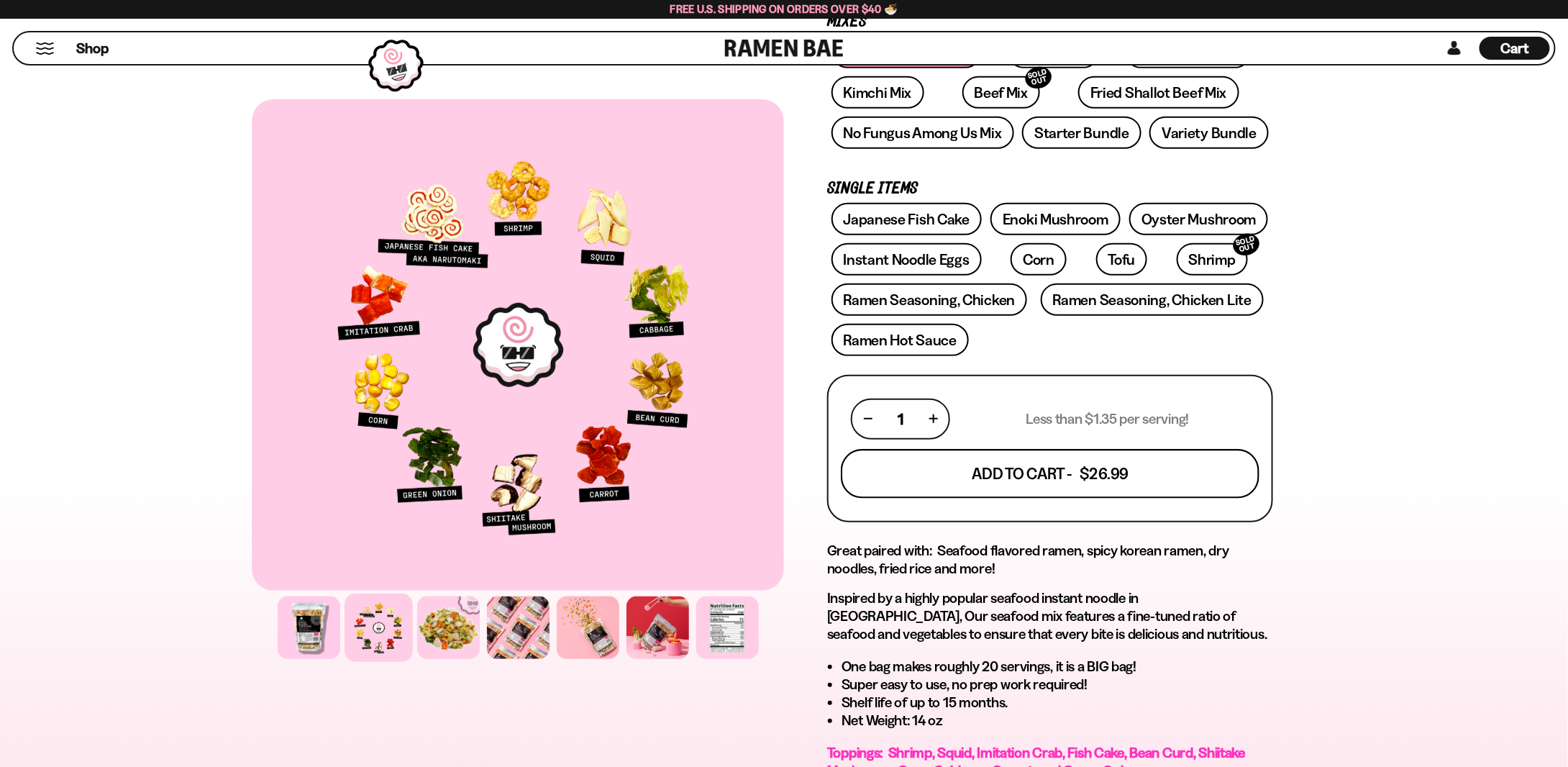
click at [944, 482] on button "Add To Cart - $26.99" at bounding box center [1050, 474] width 418 height 49
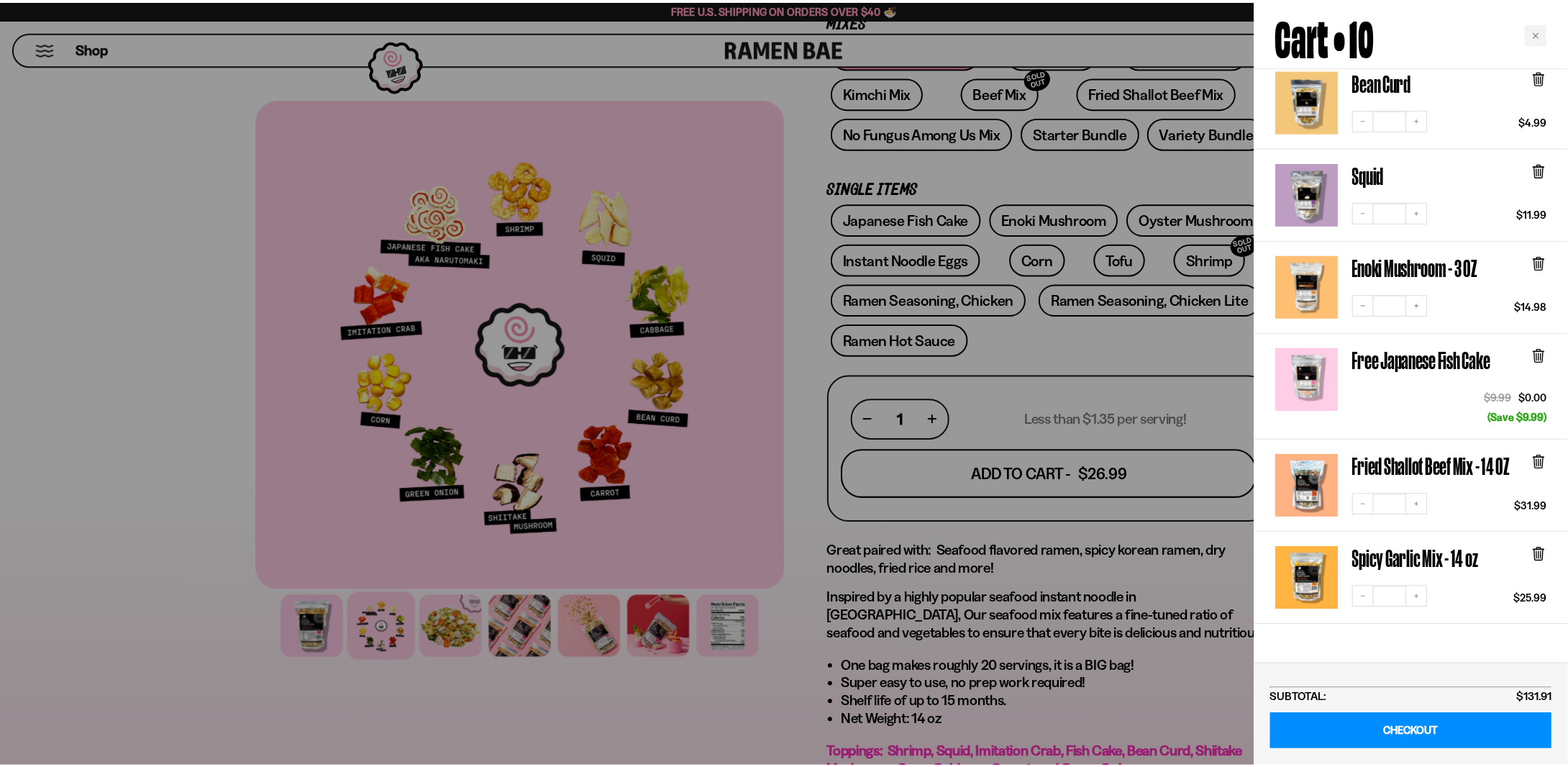
scroll to position [576, 0]
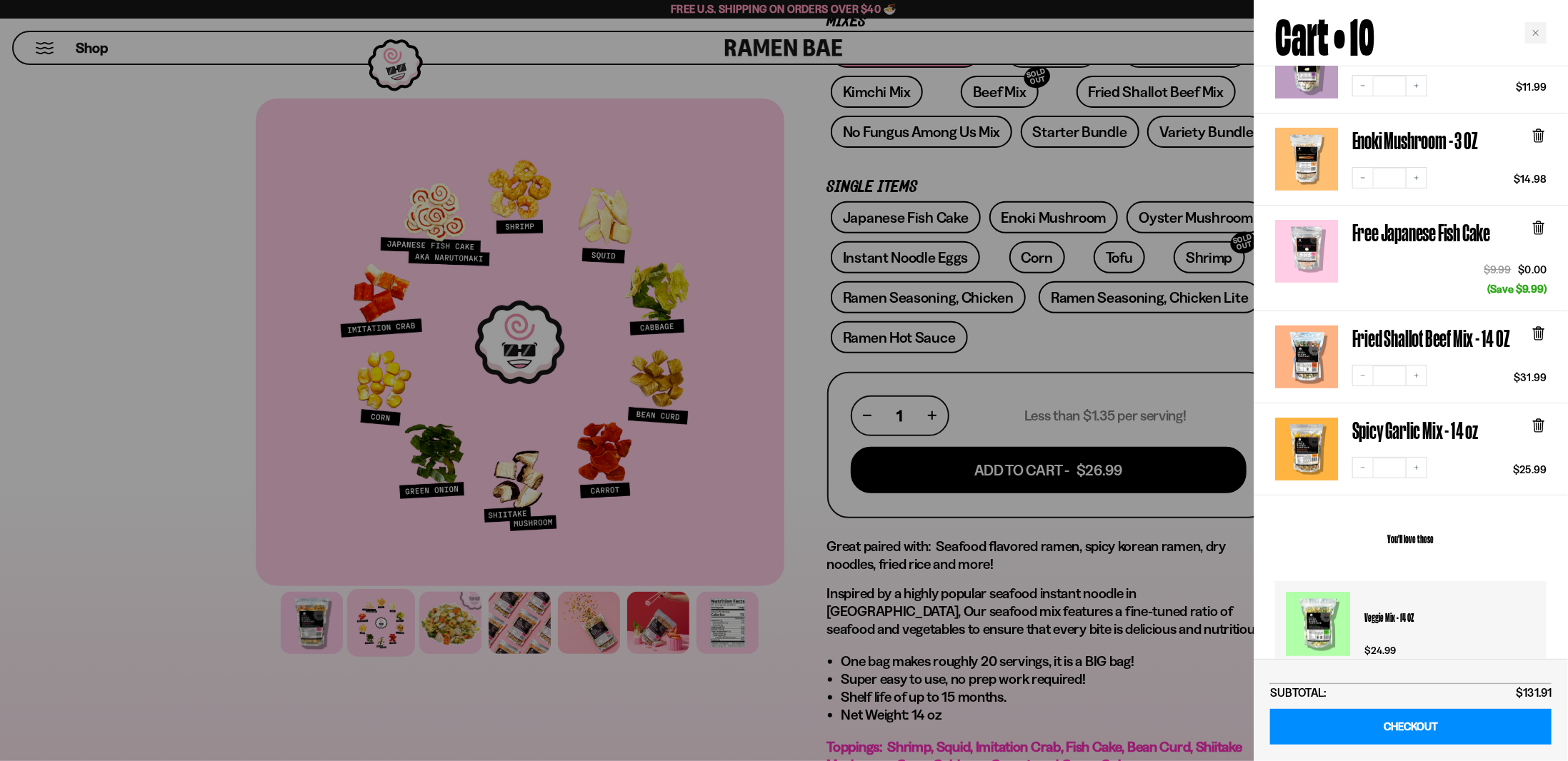
click at [1538, 421] on icon at bounding box center [1538, 426] width 8 height 11
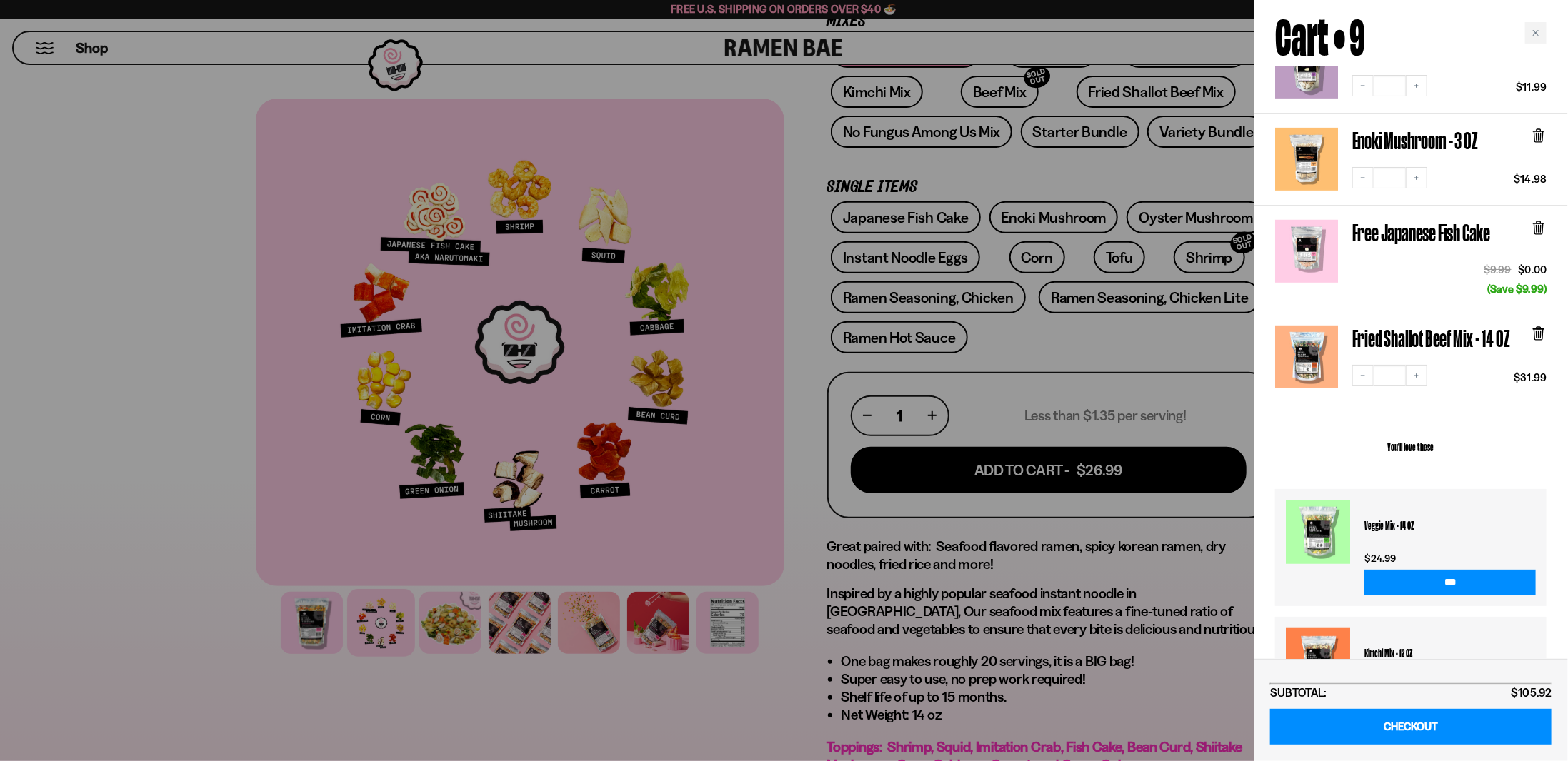
click at [1538, 329] on icon at bounding box center [1538, 334] width 8 height 11
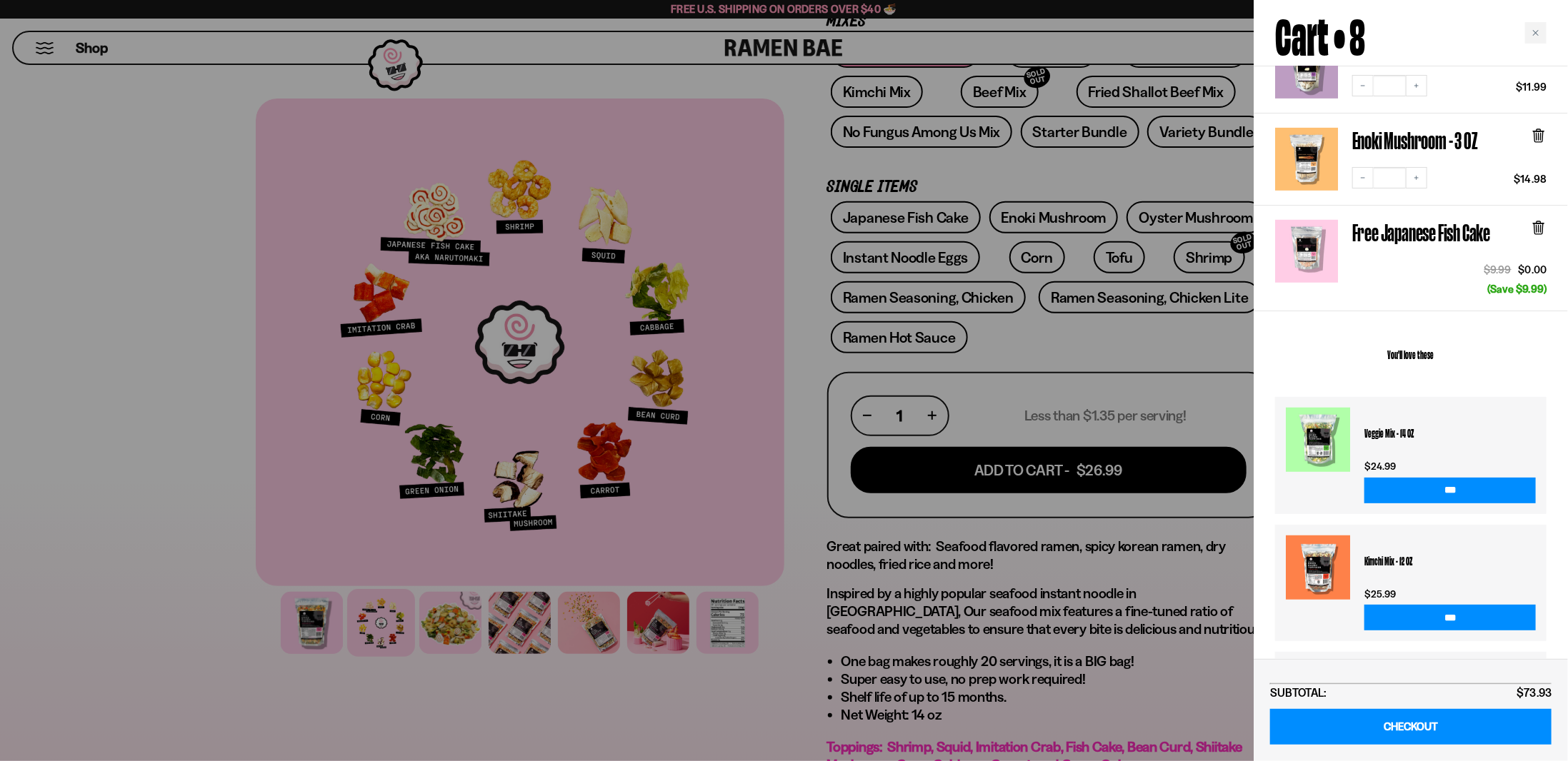
click at [1198, 81] on div at bounding box center [784, 380] width 1568 height 761
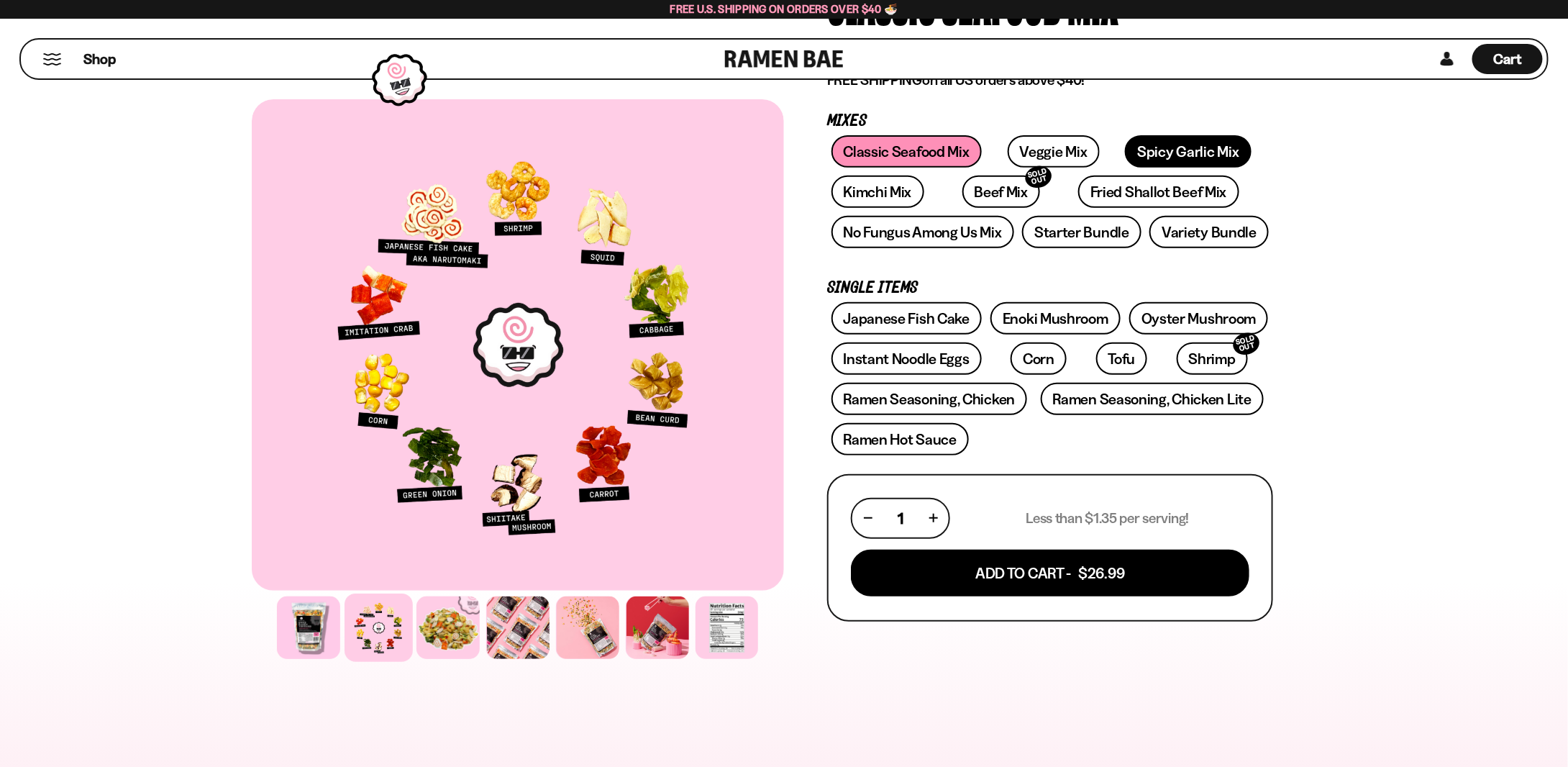
scroll to position [72, 0]
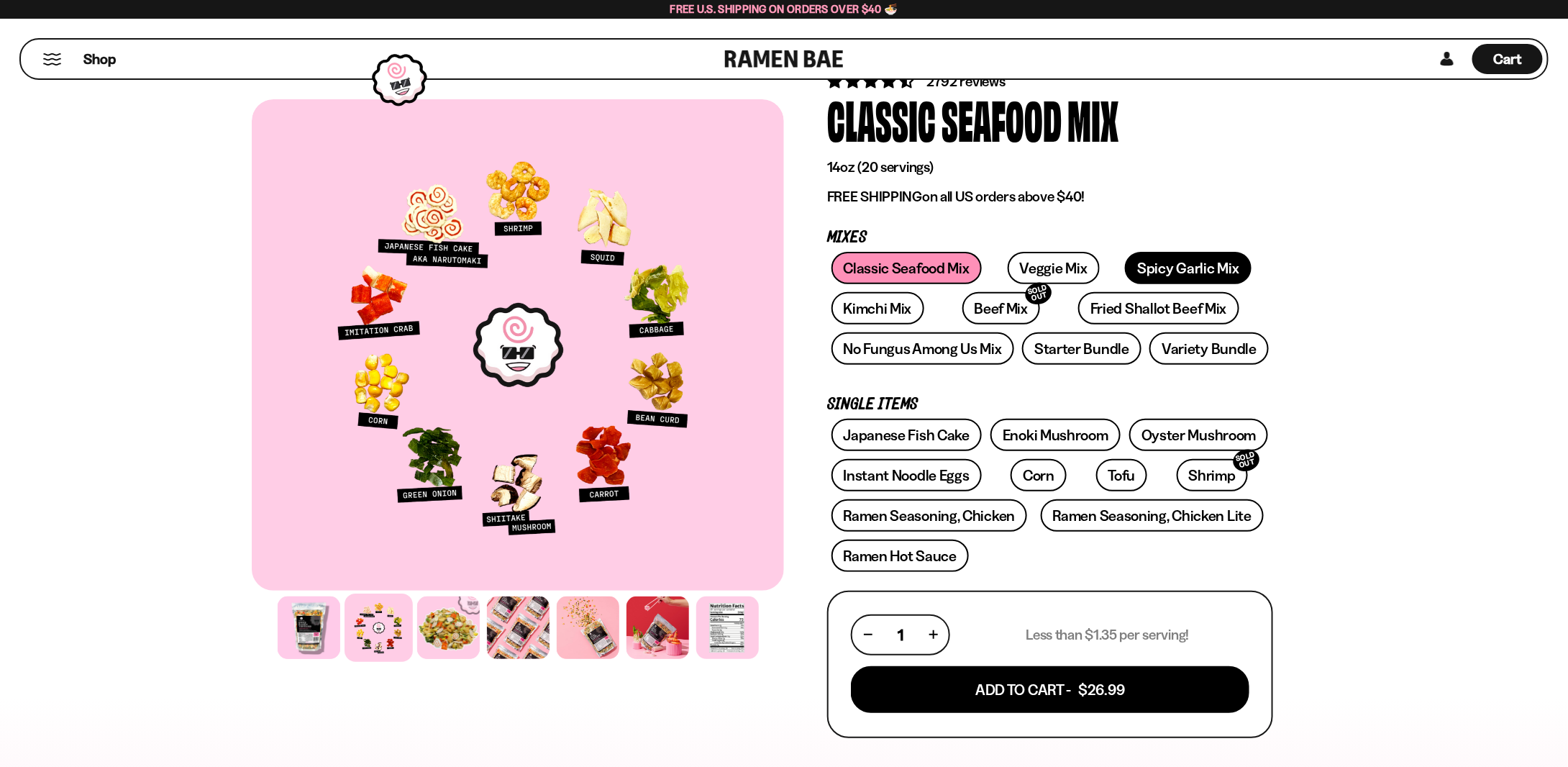
click at [1154, 262] on link "Spicy Garlic Mix" at bounding box center [1187, 268] width 126 height 33
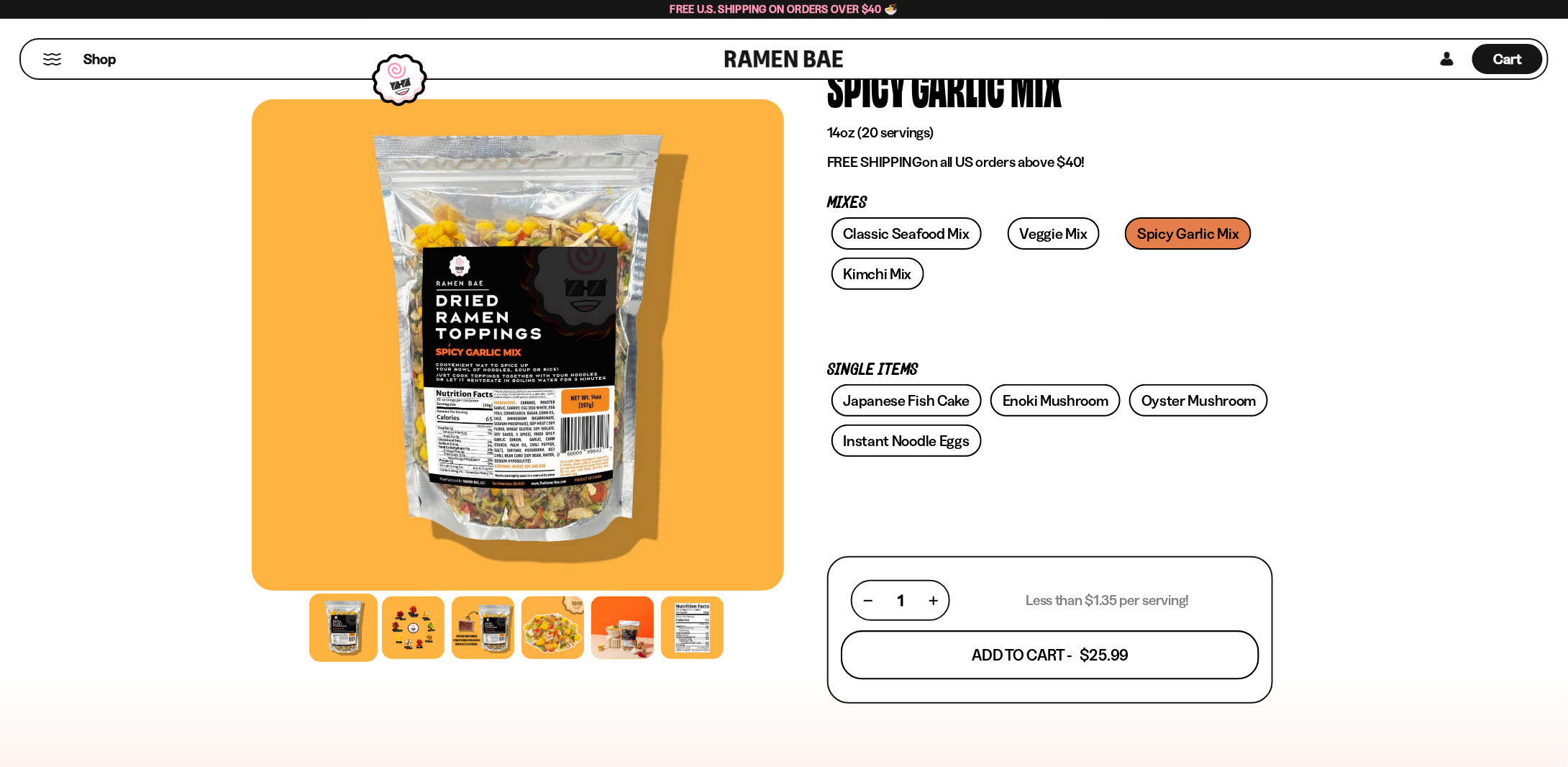
scroll to position [93, 0]
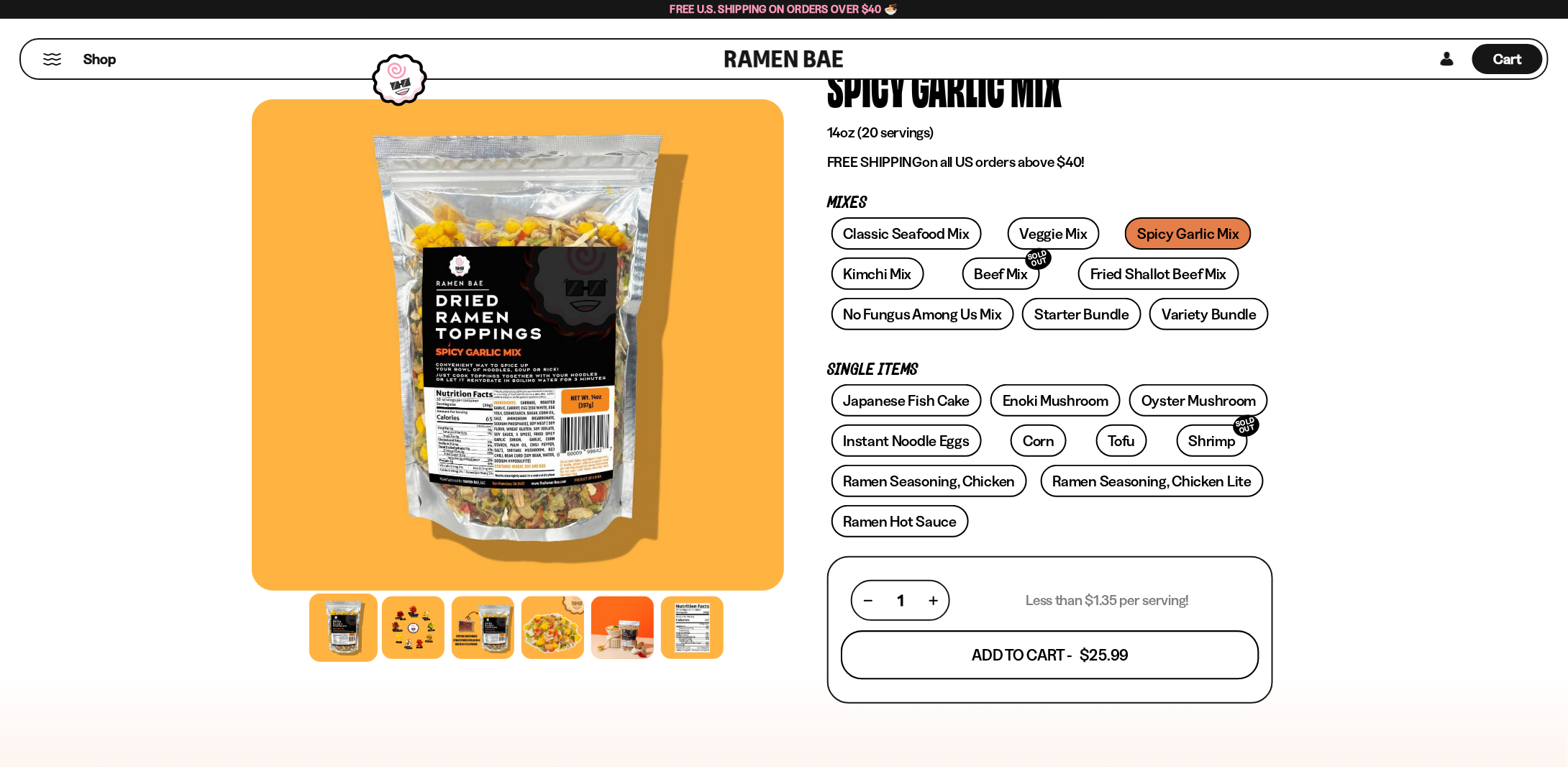
click at [919, 656] on button "Add To Cart - $25.99" at bounding box center [1050, 655] width 418 height 49
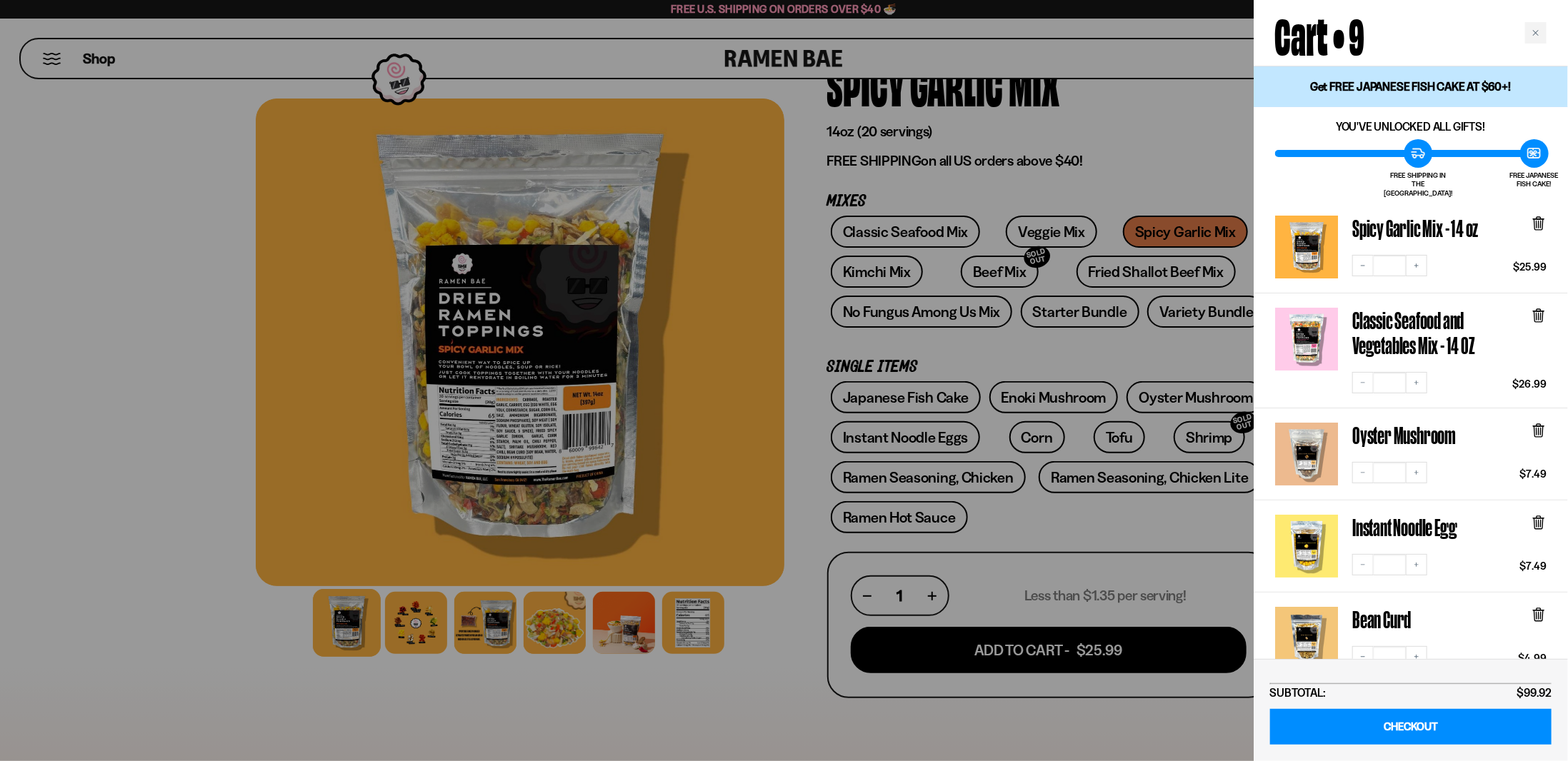
click at [1086, 275] on div at bounding box center [784, 380] width 1568 height 761
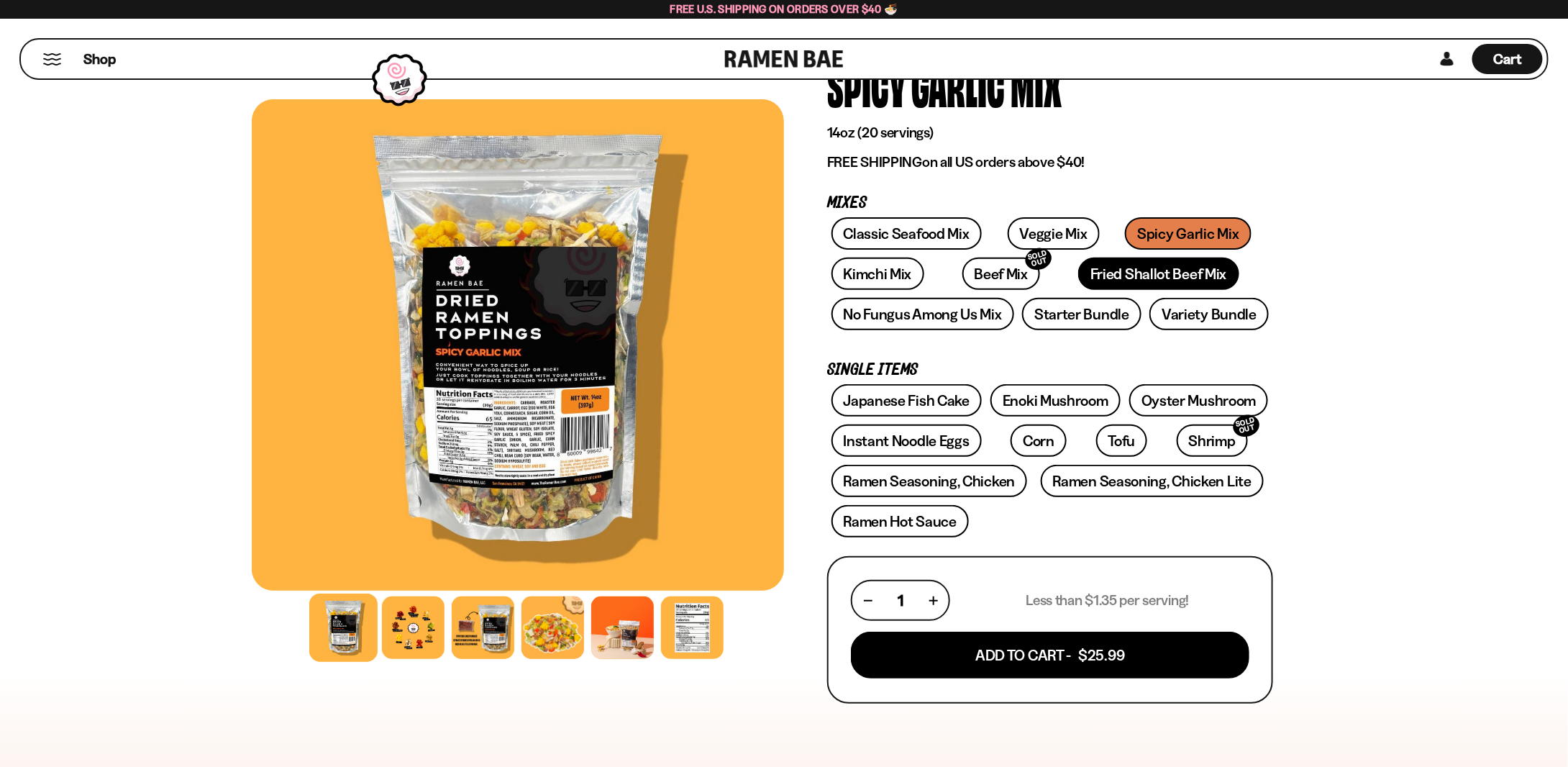
click at [1093, 277] on link "Fried Shallot Beef Mix" at bounding box center [1158, 273] width 161 height 33
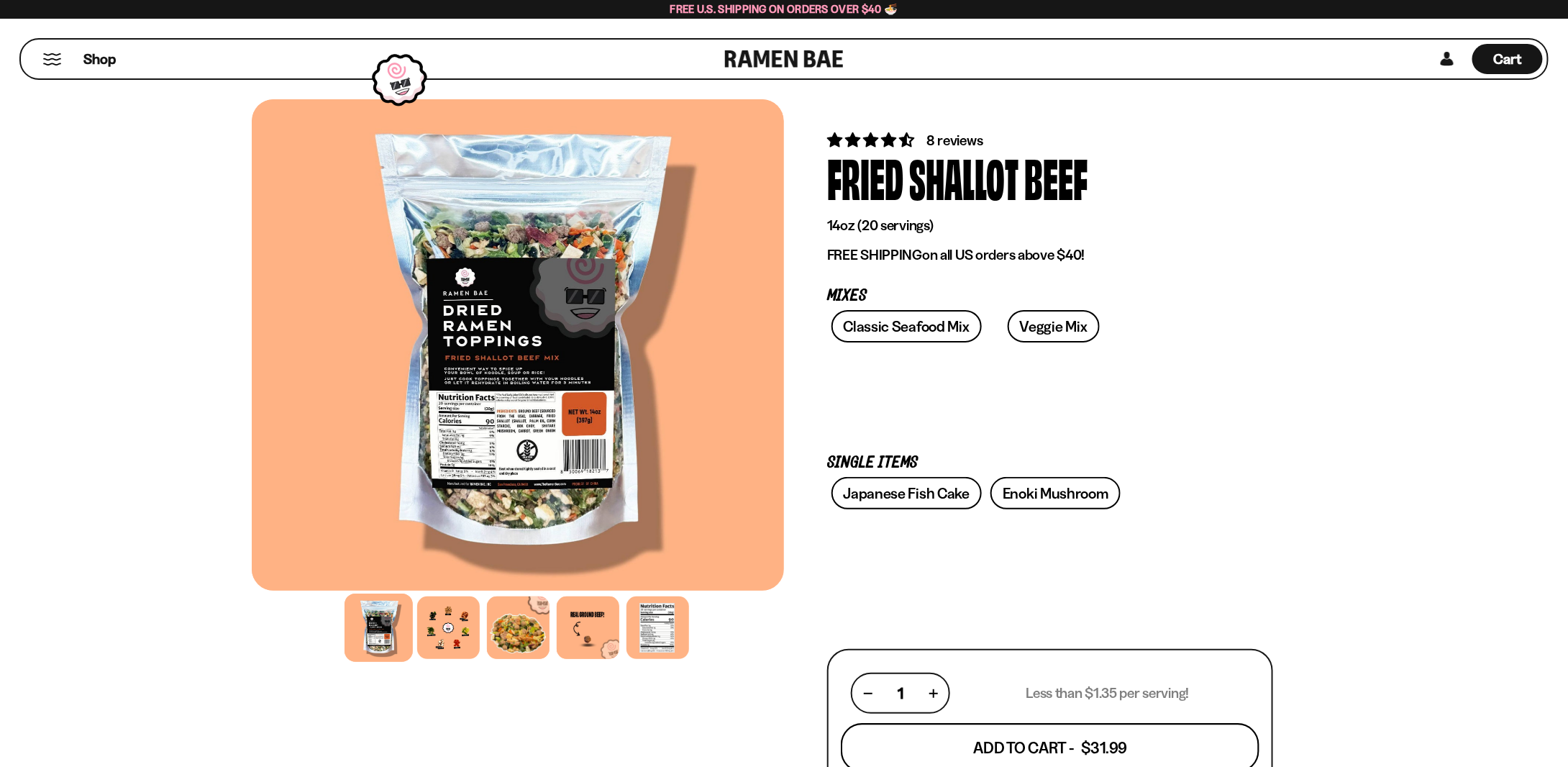
scroll to position [216, 0]
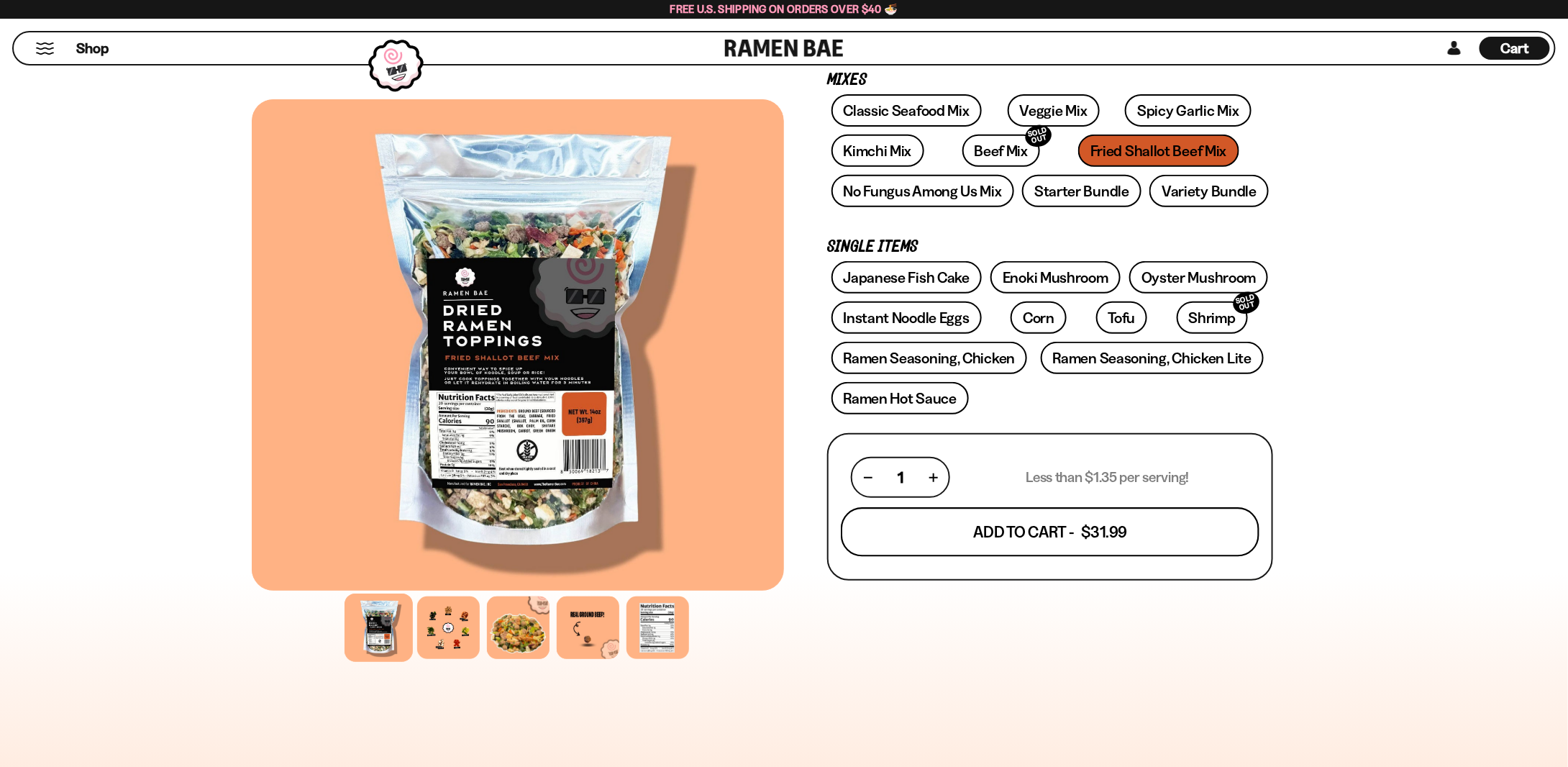
click at [948, 527] on button "Add To Cart - $31.99" at bounding box center [1050, 533] width 418 height 49
